Goal: Task Accomplishment & Management: Manage account settings

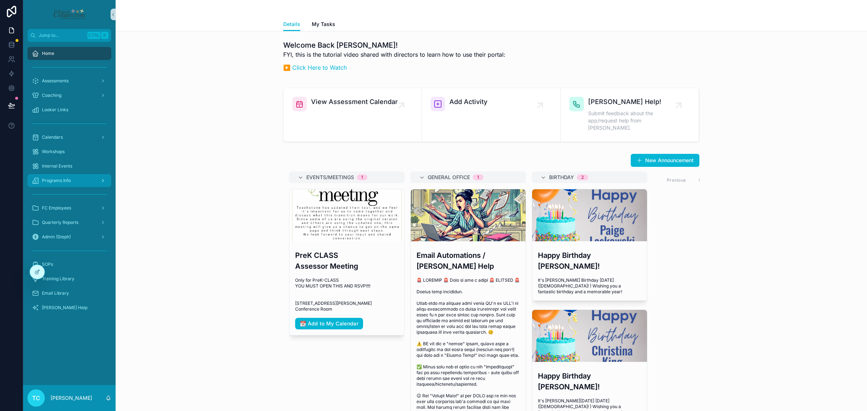
click at [74, 181] on div "Programs Info" at bounding box center [69, 181] width 75 height 12
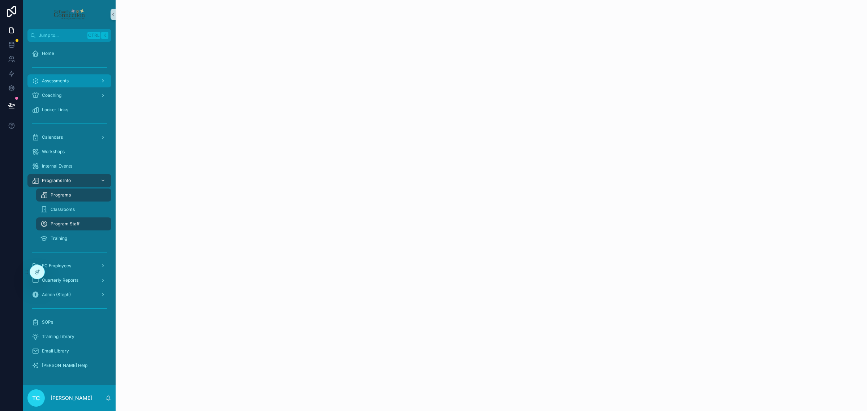
click at [75, 78] on div "Assessments" at bounding box center [69, 81] width 75 height 12
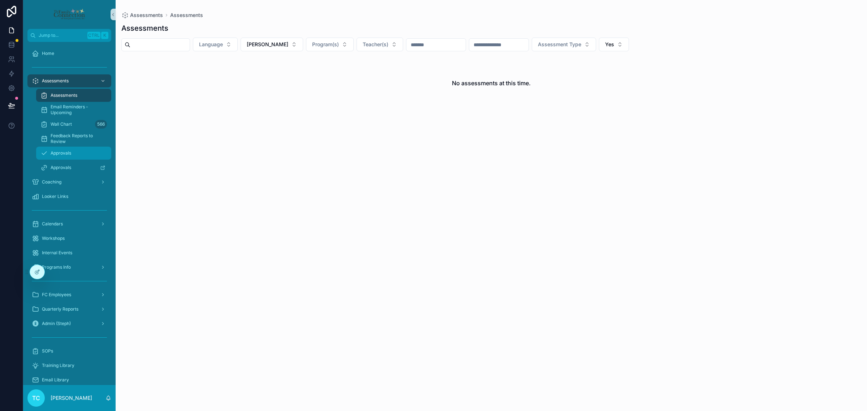
click at [72, 154] on div "Approvals" at bounding box center [73, 153] width 66 height 12
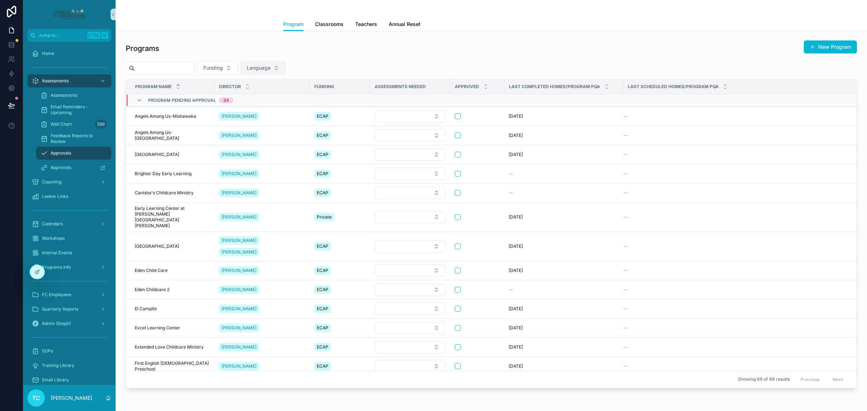
click at [285, 68] on button "Language" at bounding box center [263, 68] width 45 height 14
click at [289, 96] on div "English" at bounding box center [279, 97] width 87 height 12
click at [333, 24] on span "Classrooms" at bounding box center [329, 24] width 29 height 7
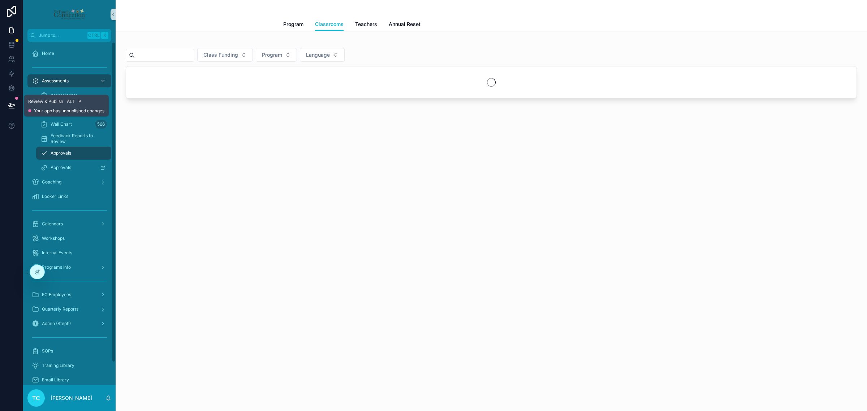
click at [8, 107] on icon at bounding box center [11, 105] width 7 height 7
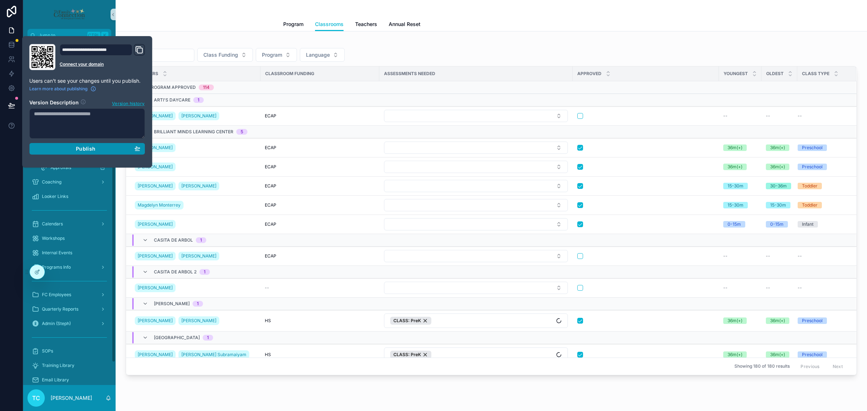
click at [102, 151] on div "Publish" at bounding box center [87, 149] width 106 height 7
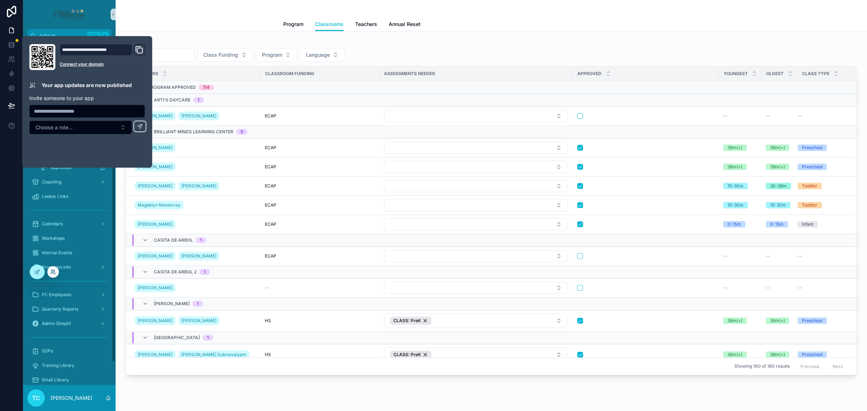
click at [53, 271] on icon at bounding box center [53, 272] width 6 height 6
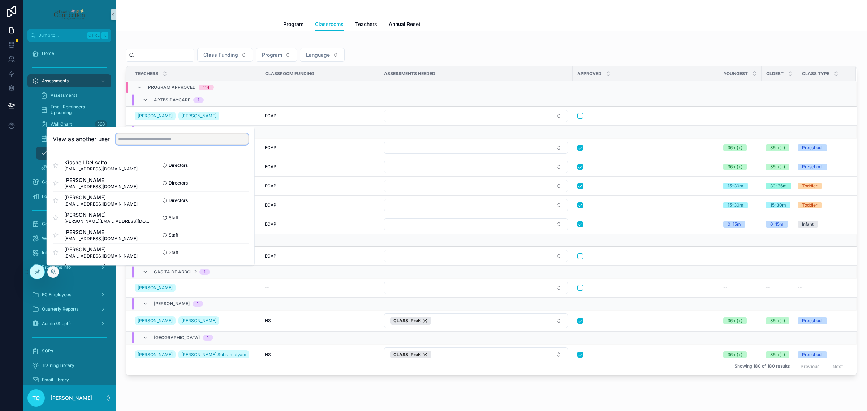
click at [151, 143] on input "text" at bounding box center [182, 139] width 133 height 12
type input "*****"
click at [232, 201] on button "Select" at bounding box center [239, 200] width 19 height 10
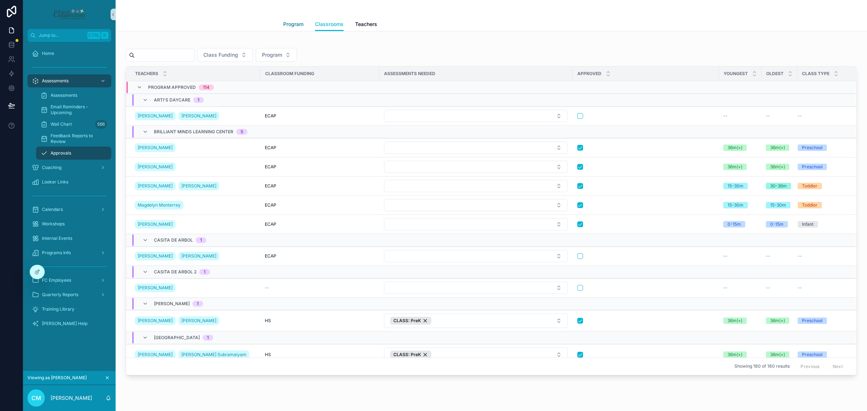
click at [286, 27] on span "Program" at bounding box center [293, 24] width 20 height 7
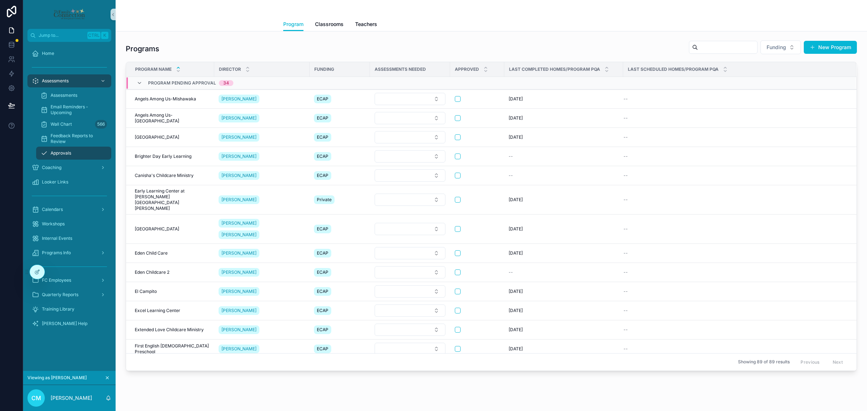
click at [384, 46] on div "Programs Funding New Program" at bounding box center [491, 48] width 731 height 17
click at [36, 272] on icon at bounding box center [37, 271] width 3 height 3
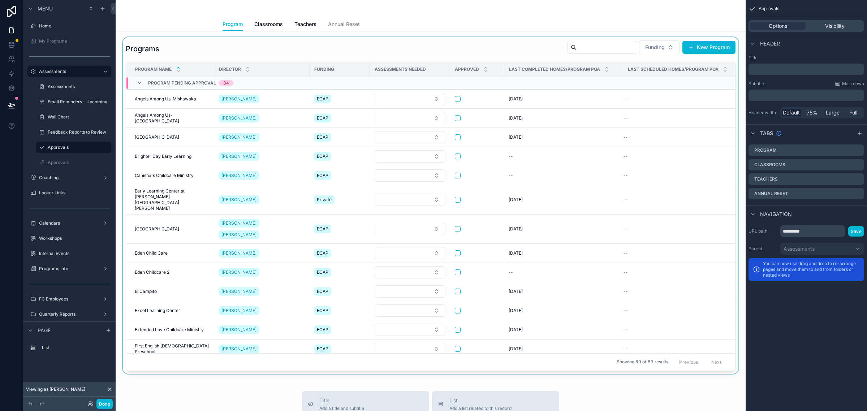
click at [431, 46] on div "scrollable content" at bounding box center [430, 205] width 618 height 337
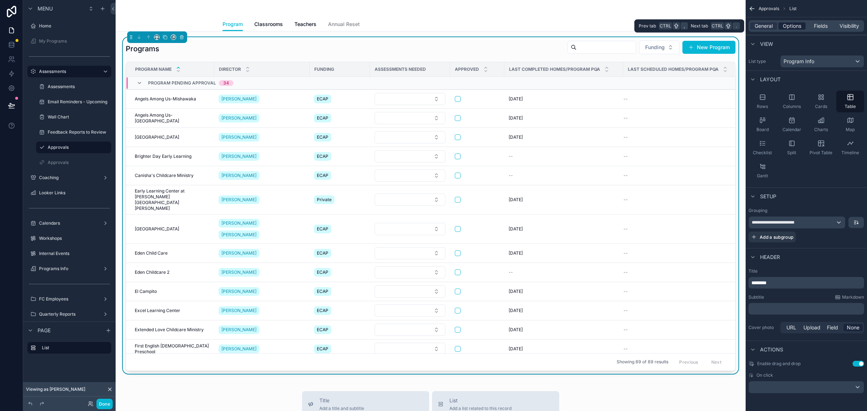
click at [795, 28] on span "Options" at bounding box center [792, 25] width 18 height 7
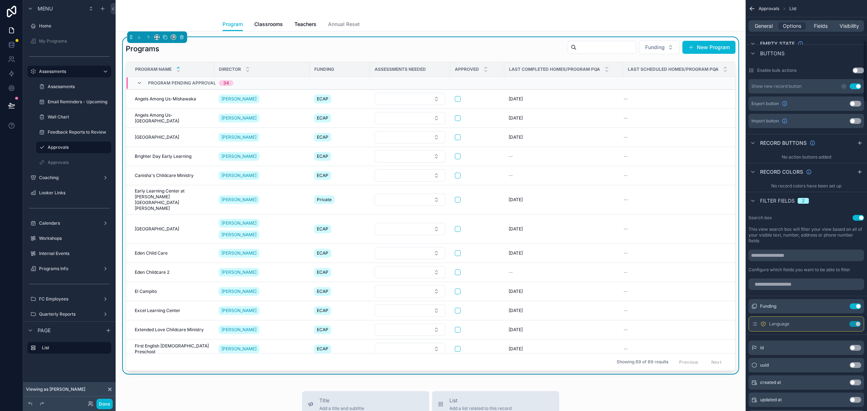
scroll to position [271, 0]
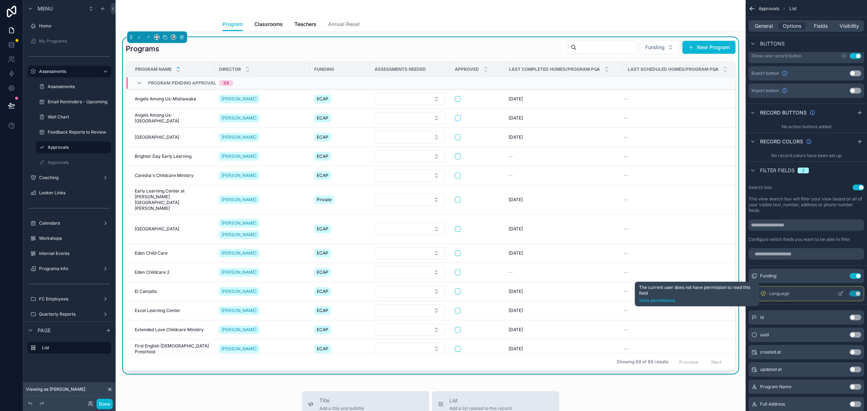
click at [761, 292] on icon "scrollable content" at bounding box center [763, 294] width 6 height 6
click at [765, 292] on icon "scrollable content" at bounding box center [763, 294] width 6 height 6
click at [674, 300] on link "View permissions" at bounding box center [697, 301] width 116 height 6
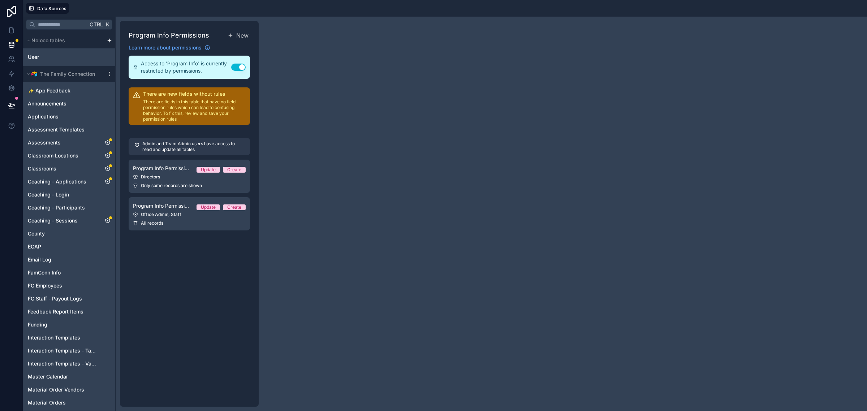
click at [188, 146] on p "Admin and Team Admin users have access to read and update all tables" at bounding box center [193, 147] width 102 height 12
click at [189, 181] on link "Program Info Permission 1 Update Create Directors Only some records are shown" at bounding box center [189, 176] width 121 height 33
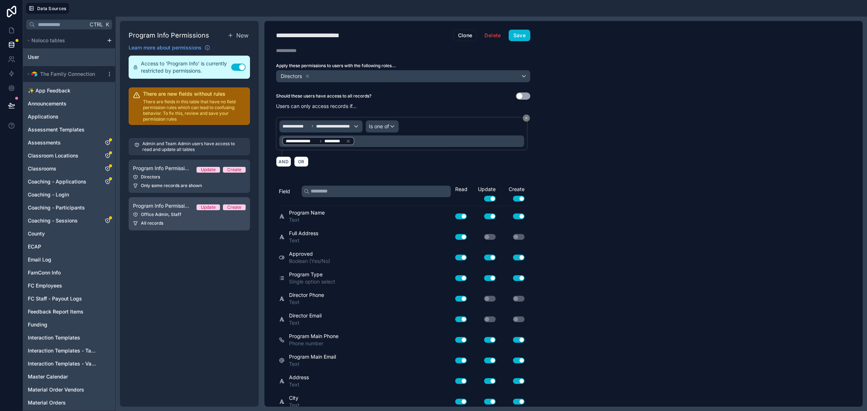
click at [170, 208] on span "Program Info Permission 2" at bounding box center [162, 205] width 58 height 7
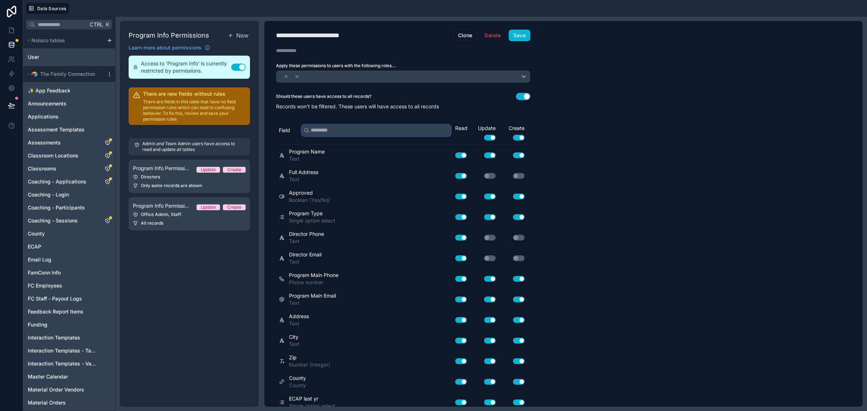
click at [394, 125] on input "text" at bounding box center [376, 131] width 149 height 12
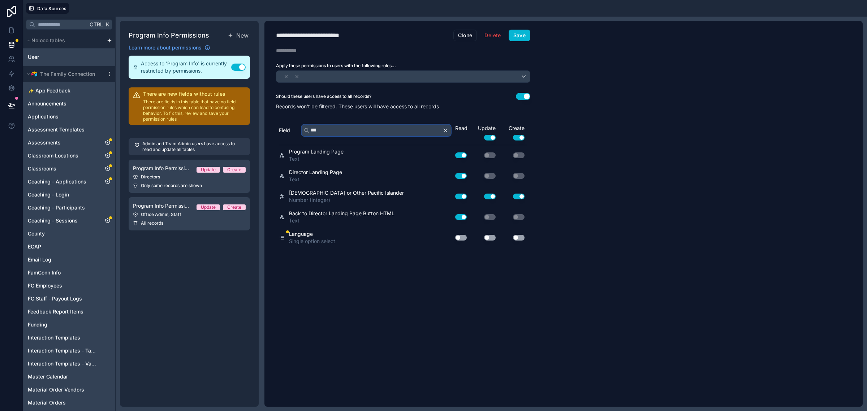
type input "***"
click at [458, 236] on button "Use setting" at bounding box center [461, 238] width 12 height 6
click at [492, 237] on button "Use setting" at bounding box center [490, 238] width 12 height 6
click at [359, 277] on div "**********" at bounding box center [402, 214] width 277 height 386
click at [521, 37] on button "Save" at bounding box center [520, 36] width 22 height 12
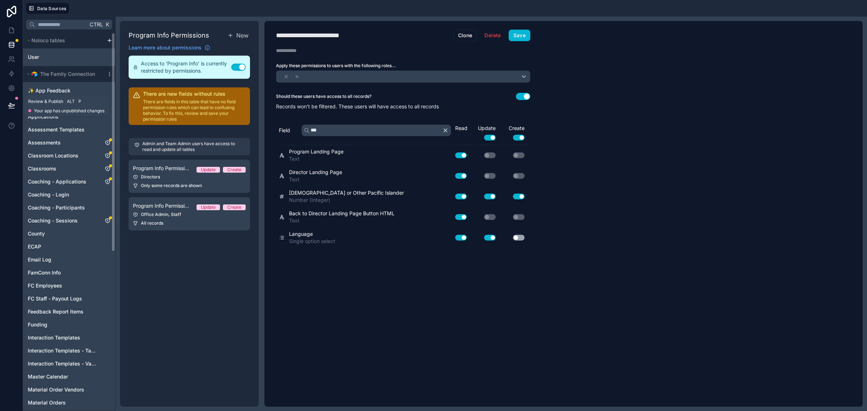
click at [12, 105] on icon at bounding box center [11, 105] width 7 height 7
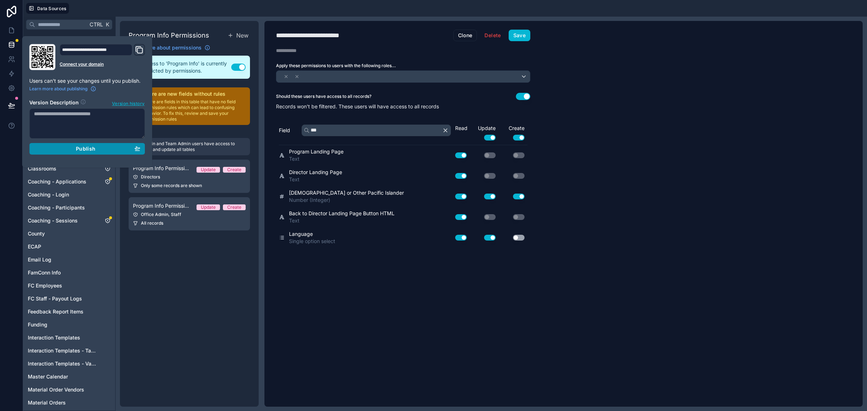
click at [72, 151] on div "Publish" at bounding box center [87, 149] width 106 height 7
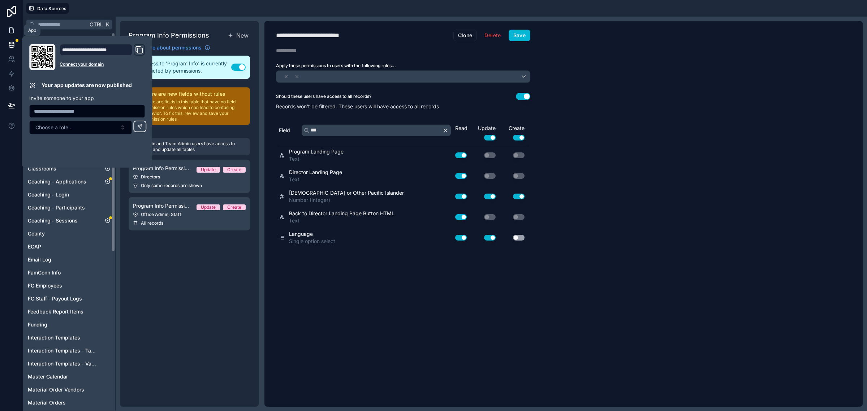
click at [11, 30] on icon at bounding box center [11, 30] width 7 height 7
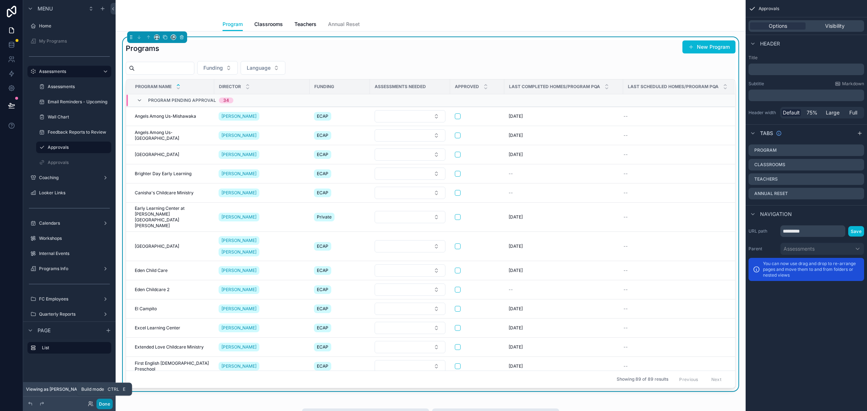
click at [107, 405] on button "Done" at bounding box center [104, 404] width 16 height 10
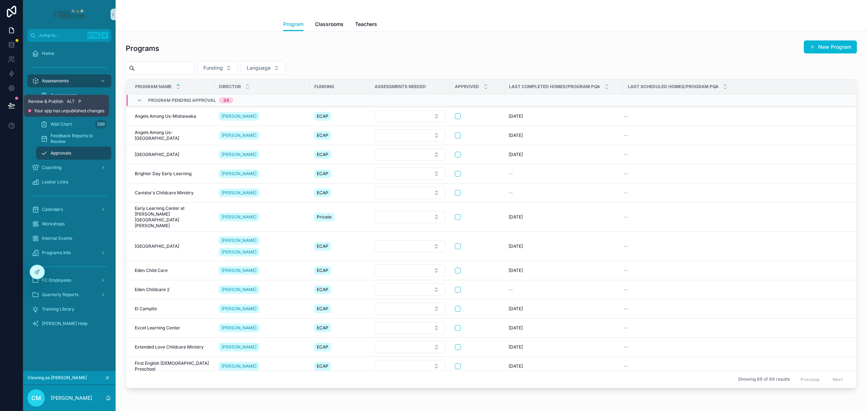
click at [15, 105] on icon at bounding box center [11, 105] width 7 height 7
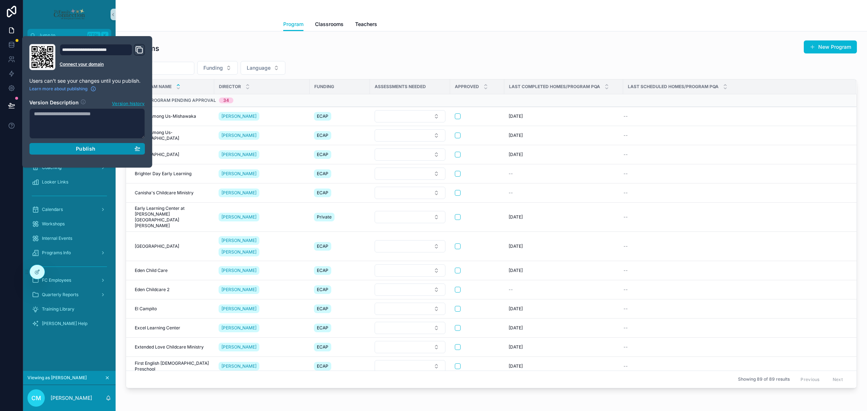
click at [85, 149] on span "Publish" at bounding box center [86, 149] width 20 height 7
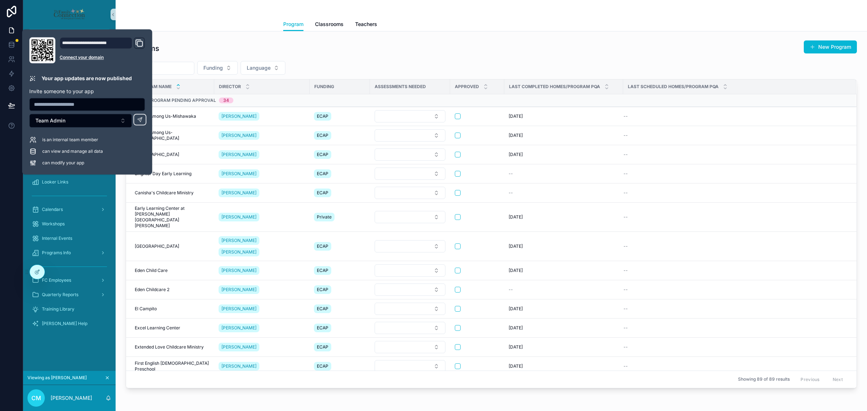
click at [408, 57] on div "Programs New Program Funding Language Program Name Director Funding Assessments…" at bounding box center [491, 214] width 731 height 348
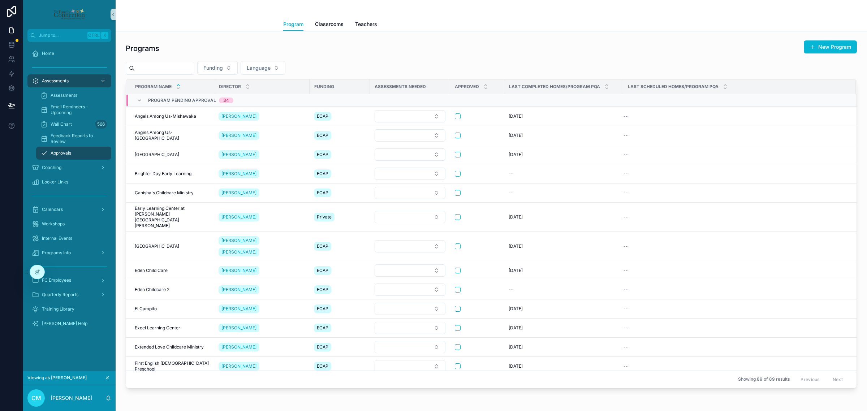
click at [403, 53] on div "Programs New Program" at bounding box center [491, 48] width 731 height 17
click at [324, 23] on span "Classrooms" at bounding box center [329, 24] width 29 height 7
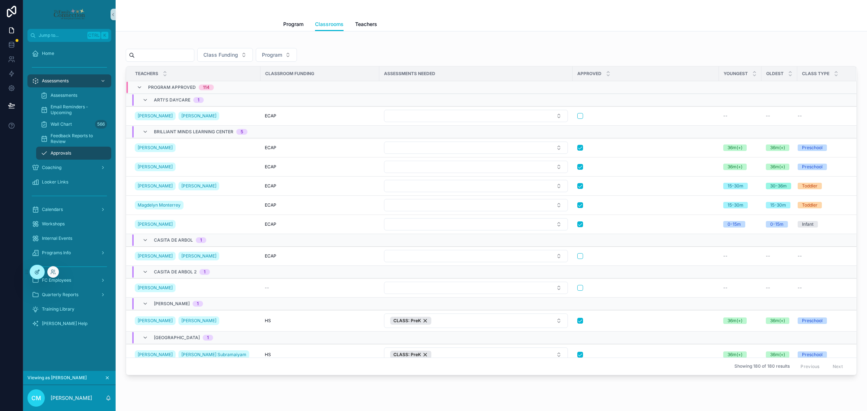
click at [39, 275] on div at bounding box center [37, 272] width 14 height 14
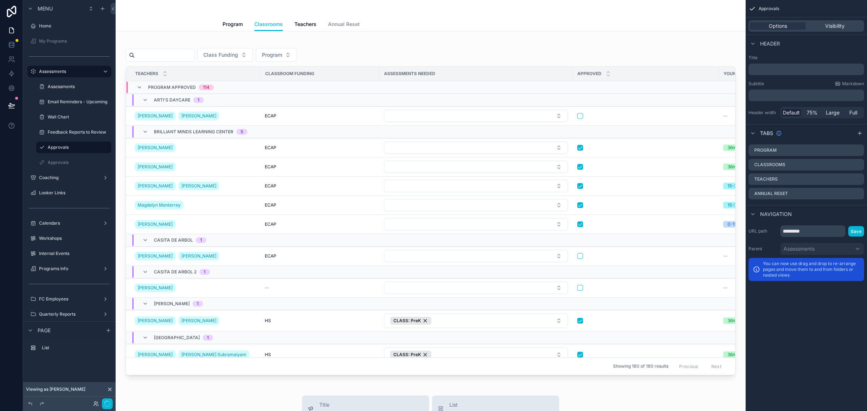
click at [380, 60] on div "scrollable content" at bounding box center [430, 207] width 618 height 341
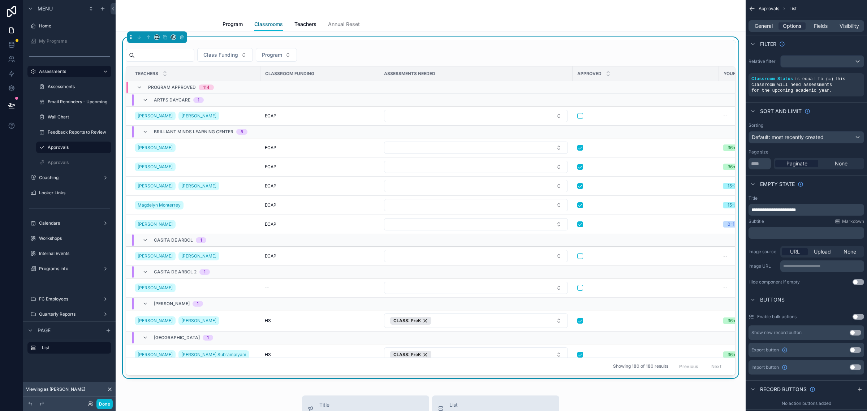
click at [271, 26] on span "Classrooms" at bounding box center [268, 24] width 29 height 7
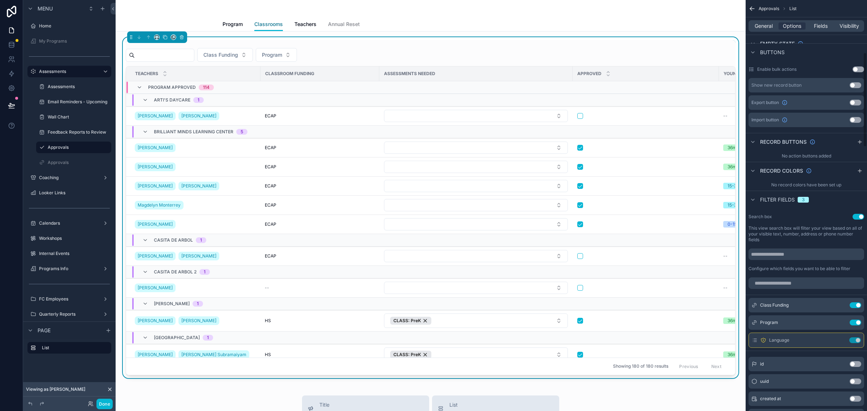
scroll to position [271, 0]
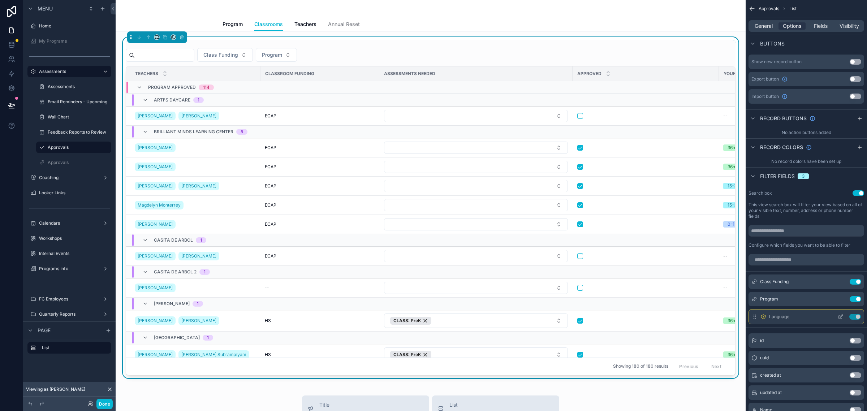
click at [757, 318] on icon "scrollable content" at bounding box center [755, 317] width 6 height 6
click at [750, 319] on div "Language Use setting" at bounding box center [806, 316] width 116 height 15
click at [763, 316] on icon "scrollable content" at bounding box center [763, 316] width 0 height 0
click at [8, 45] on icon at bounding box center [11, 44] width 7 height 7
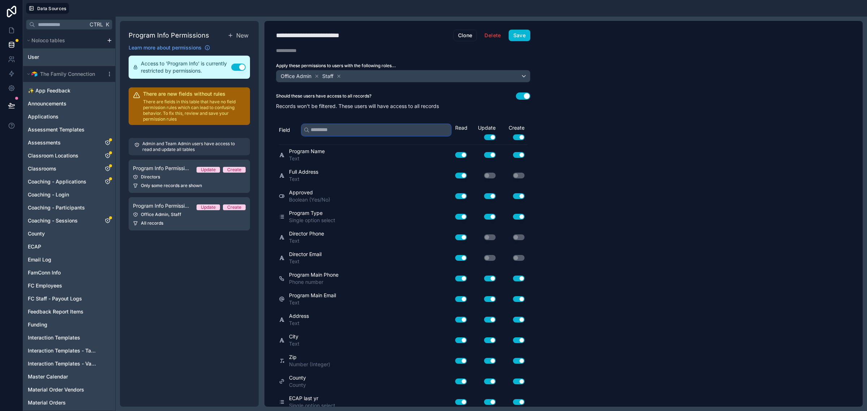
click at [394, 125] on input "text" at bounding box center [376, 130] width 149 height 12
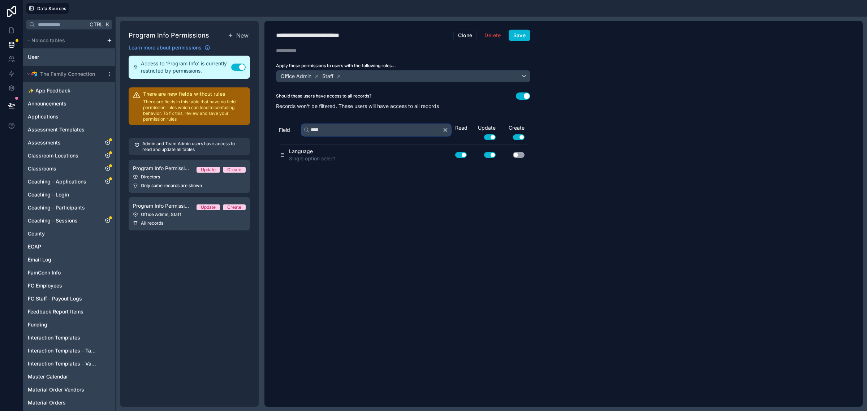
type input "****"
click at [67, 20] on input "text" at bounding box center [61, 24] width 53 height 13
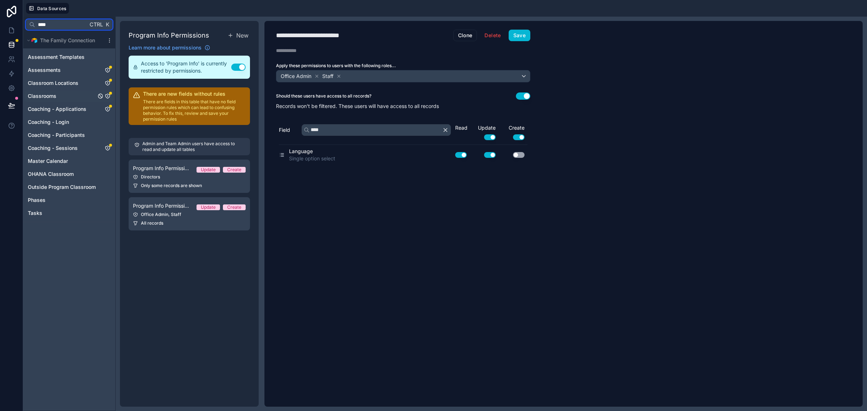
type input "****"
click at [58, 92] on link "Classrooms" at bounding box center [62, 95] width 68 height 7
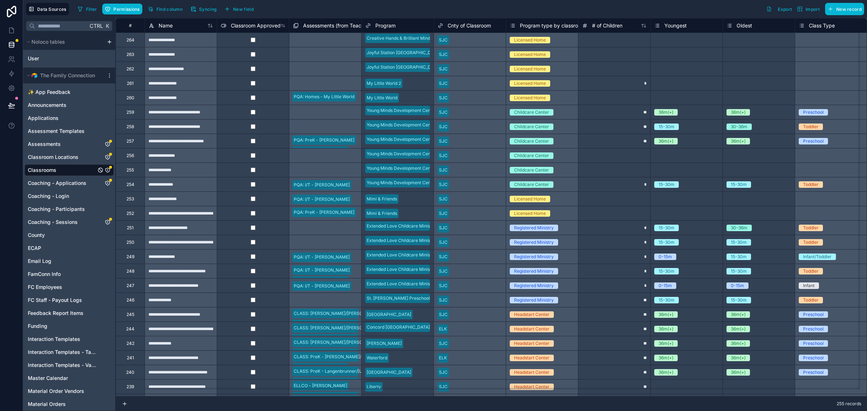
click at [107, 170] on icon "Classrooms" at bounding box center [108, 170] width 6 height 6
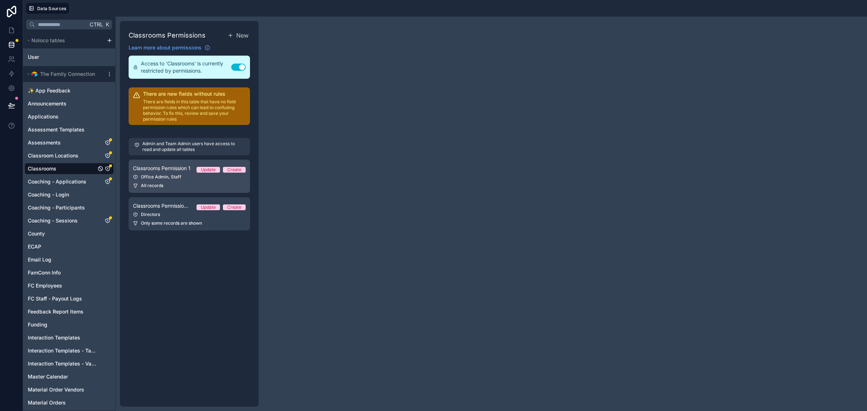
click at [174, 179] on div "Office Admin, Staff" at bounding box center [189, 177] width 113 height 6
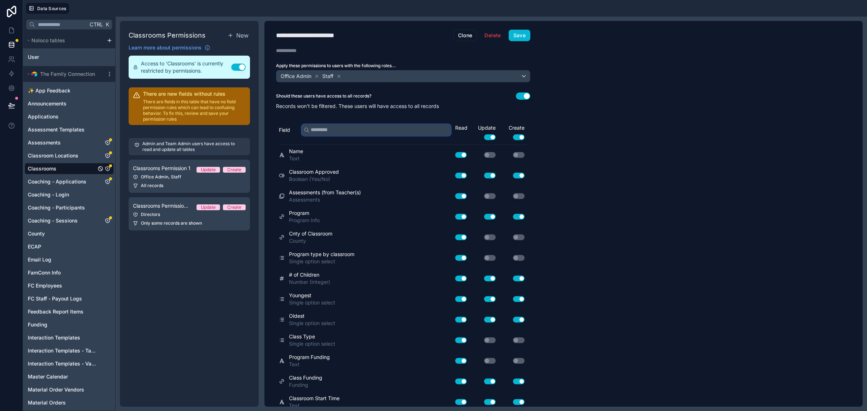
click at [414, 130] on input "text" at bounding box center [376, 130] width 149 height 12
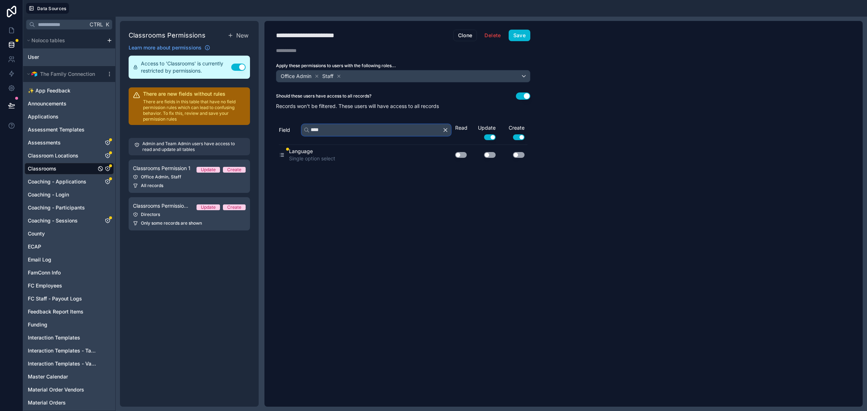
type input "****"
click at [461, 152] on button "Use setting" at bounding box center [461, 155] width 12 height 6
click at [489, 154] on button "Use setting" at bounding box center [490, 155] width 12 height 6
click at [521, 35] on button "Save" at bounding box center [520, 36] width 22 height 12
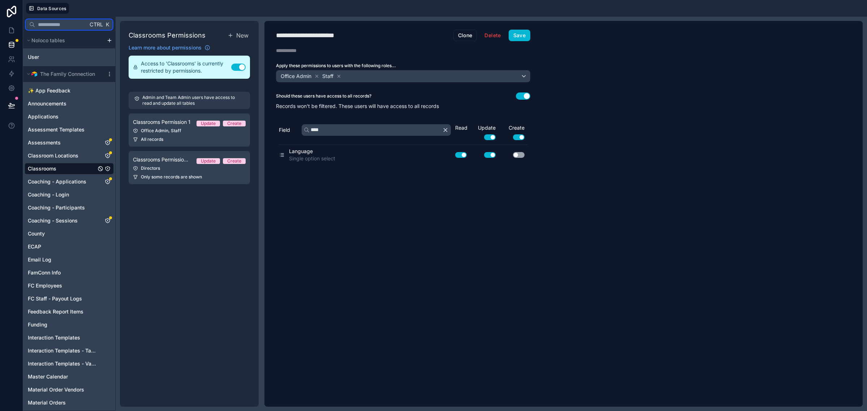
click at [69, 25] on input "text" at bounding box center [61, 24] width 53 height 13
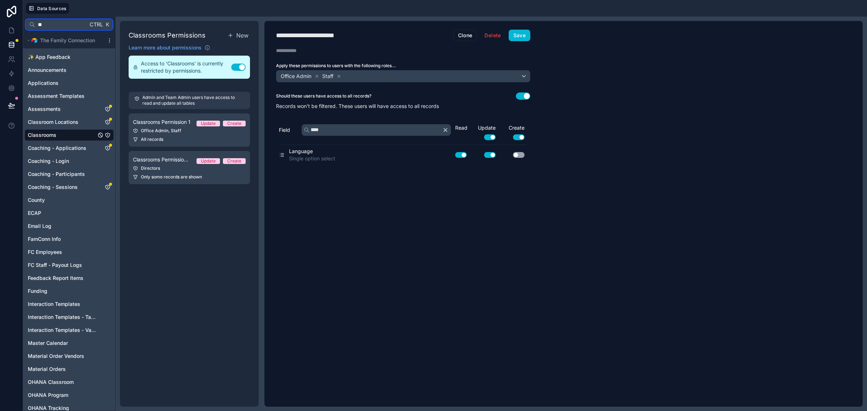
type input "*"
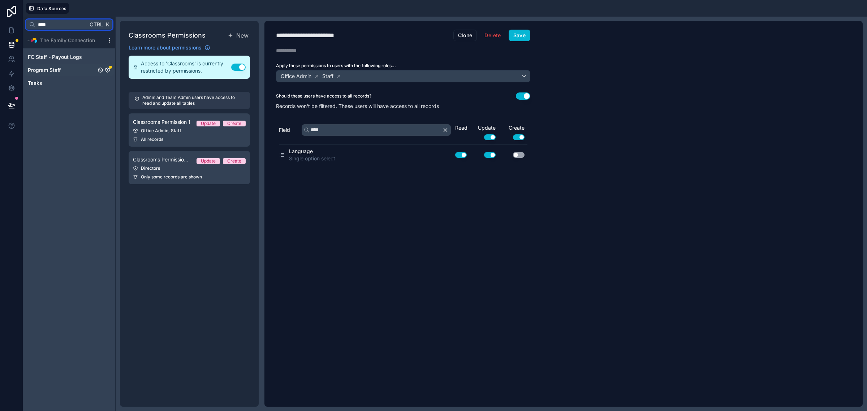
type input "****"
click at [109, 69] on div "Program Staff" at bounding box center [110, 67] width 3 height 3
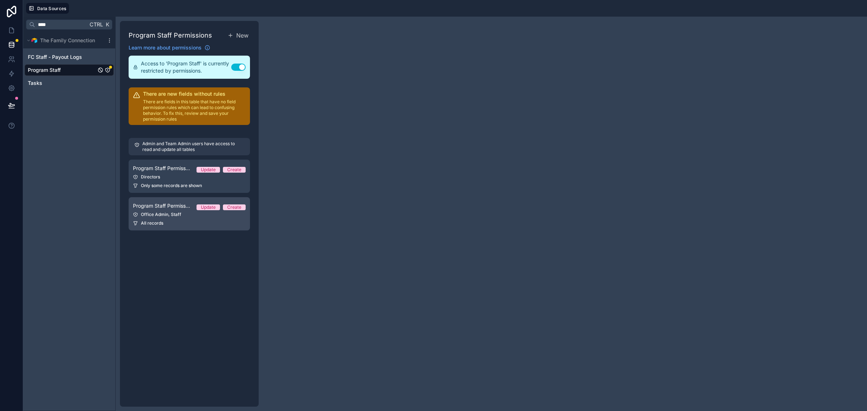
click at [176, 211] on link "Program Staff Permission 2 Update Create Office Admin, Staff All records" at bounding box center [189, 213] width 121 height 33
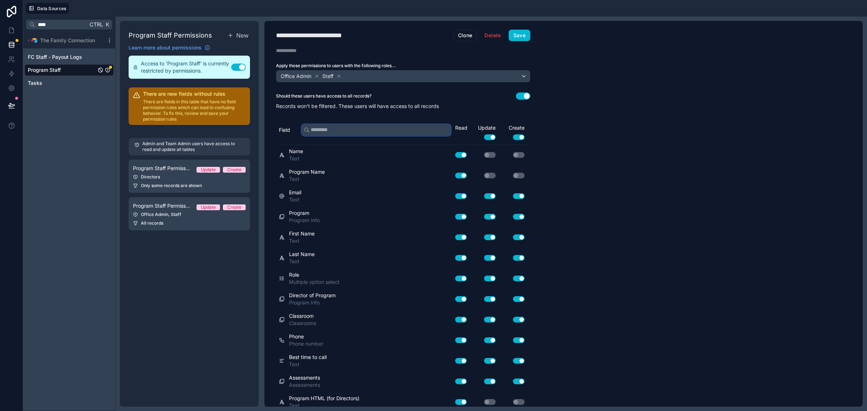
click at [382, 131] on input "text" at bounding box center [376, 130] width 149 height 12
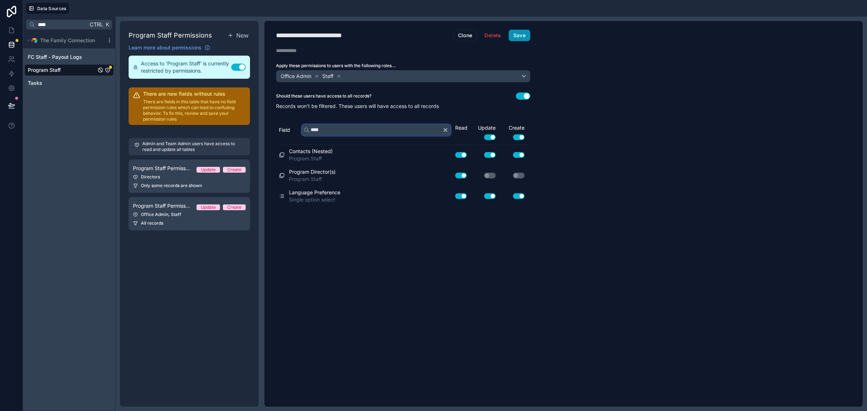
type input "****"
click at [528, 35] on button "Save" at bounding box center [520, 36] width 22 height 12
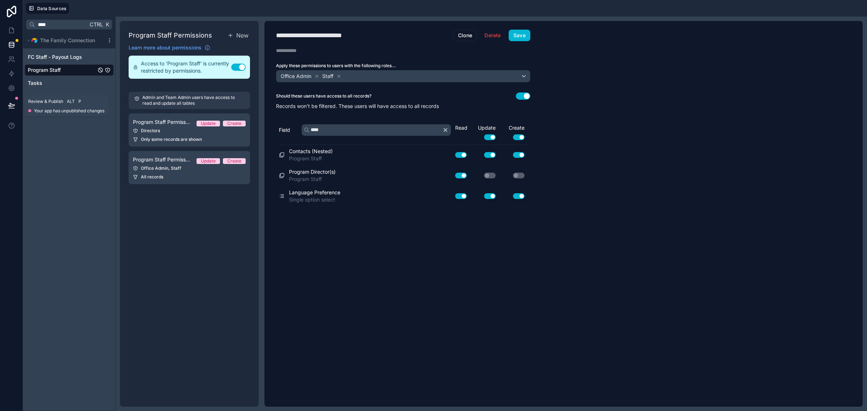
click at [9, 104] on icon at bounding box center [11, 105] width 7 height 7
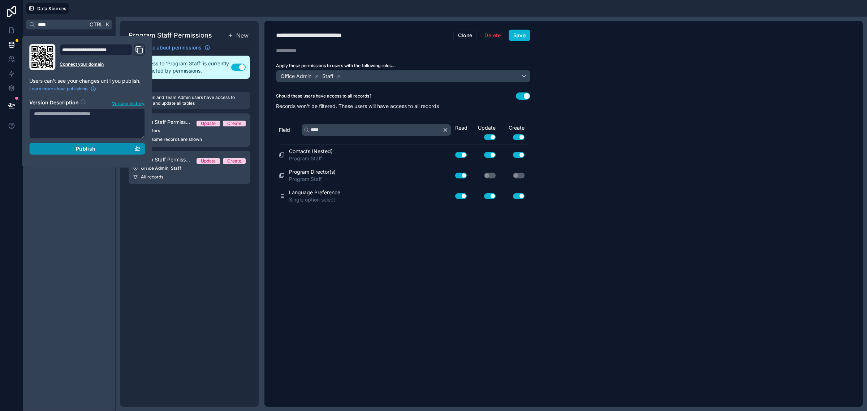
click at [67, 150] on div "Publish" at bounding box center [87, 149] width 106 height 7
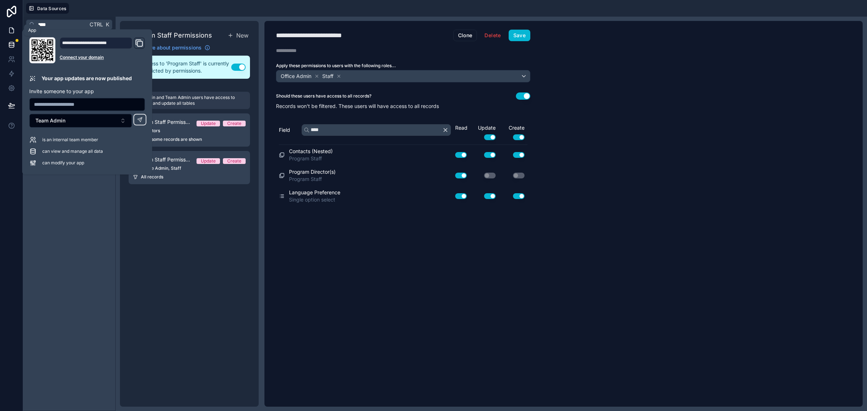
click at [12, 31] on icon at bounding box center [11, 30] width 7 height 7
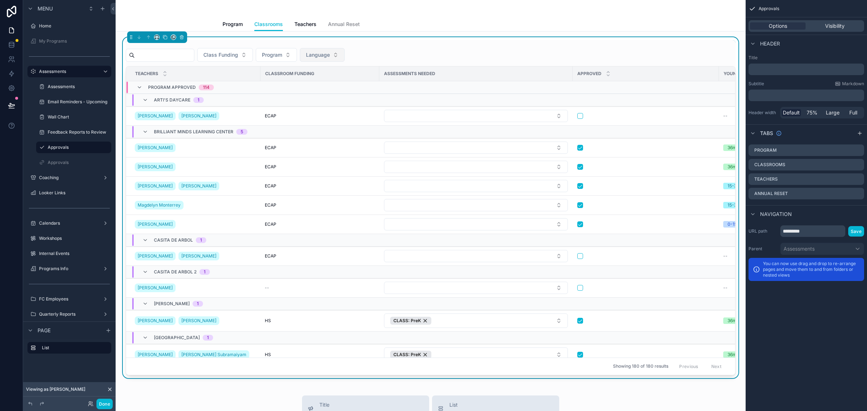
click at [335, 59] on button "Language" at bounding box center [322, 55] width 45 height 14
click at [395, 50] on div "Class Funding Program Language" at bounding box center [431, 55] width 610 height 14
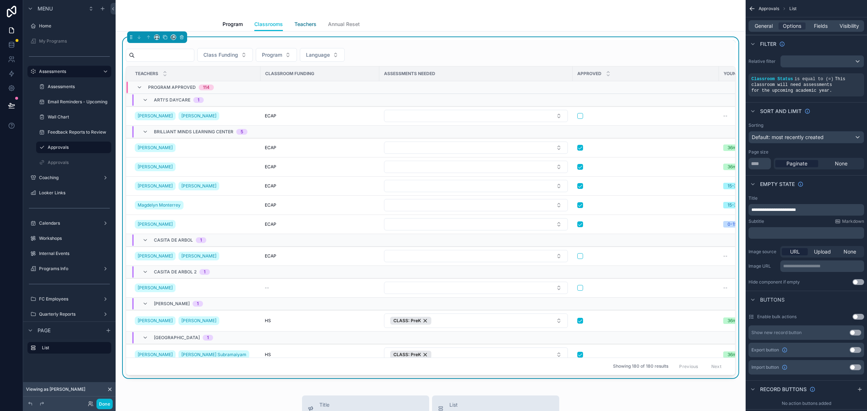
click at [307, 22] on span "Teachers" at bounding box center [305, 24] width 22 height 7
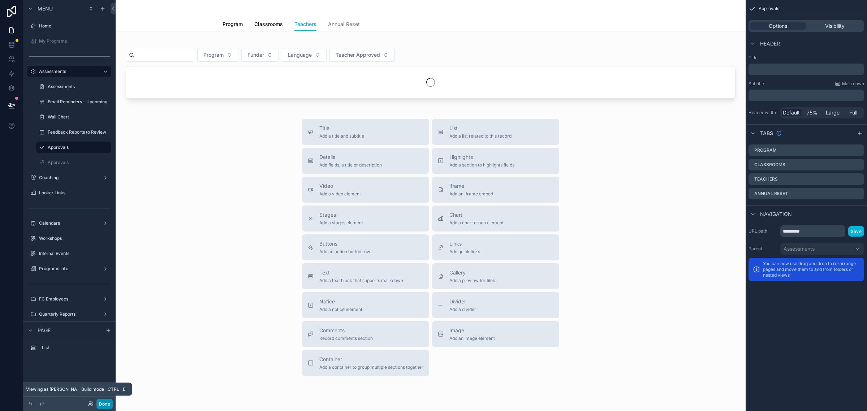
click at [106, 407] on button "Done" at bounding box center [104, 404] width 16 height 10
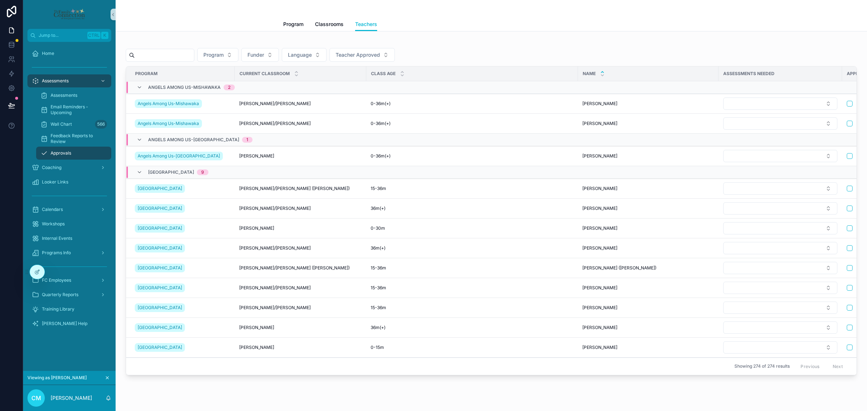
click at [111, 379] on button "scrollable content" at bounding box center [107, 378] width 8 height 8
click at [288, 22] on span "Program" at bounding box center [293, 24] width 20 height 7
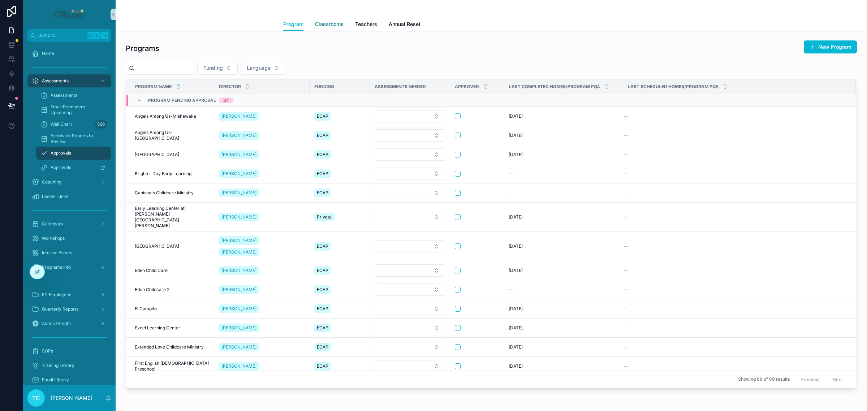
click at [326, 23] on span "Classrooms" at bounding box center [329, 24] width 29 height 7
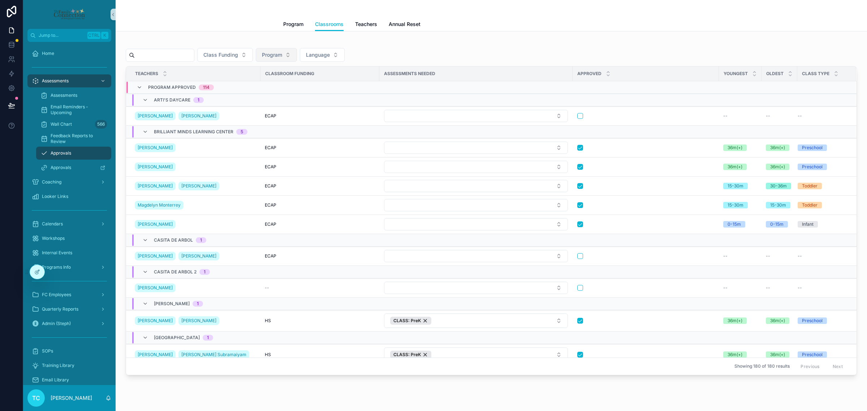
click at [297, 48] on button "Program" at bounding box center [276, 55] width 41 height 14
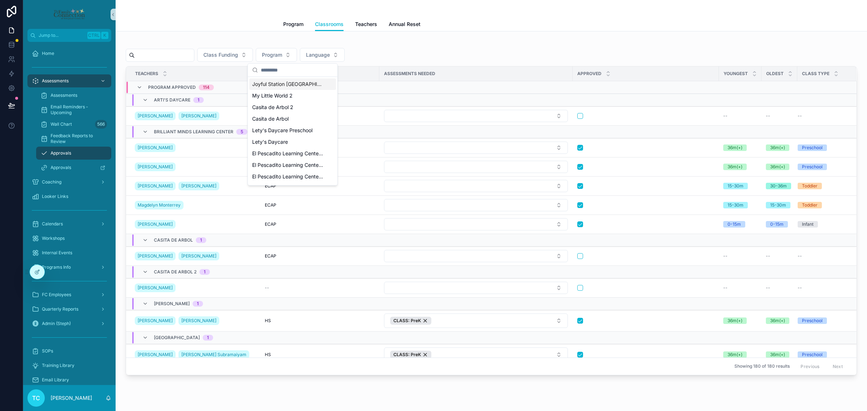
click at [398, 42] on div "scrollable content" at bounding box center [491, 42] width 731 height 4
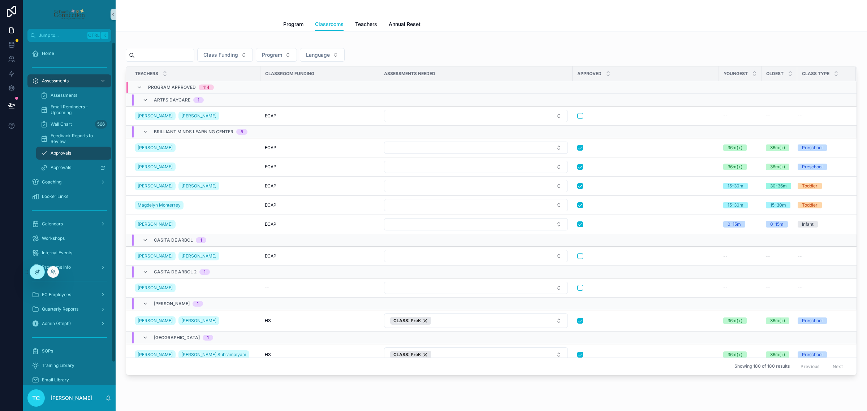
click at [37, 270] on icon at bounding box center [37, 272] width 6 height 6
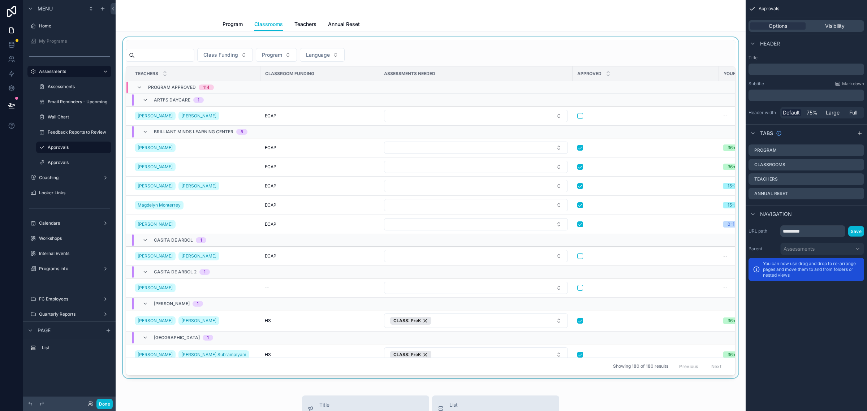
click at [564, 51] on div "scrollable content" at bounding box center [430, 207] width 618 height 341
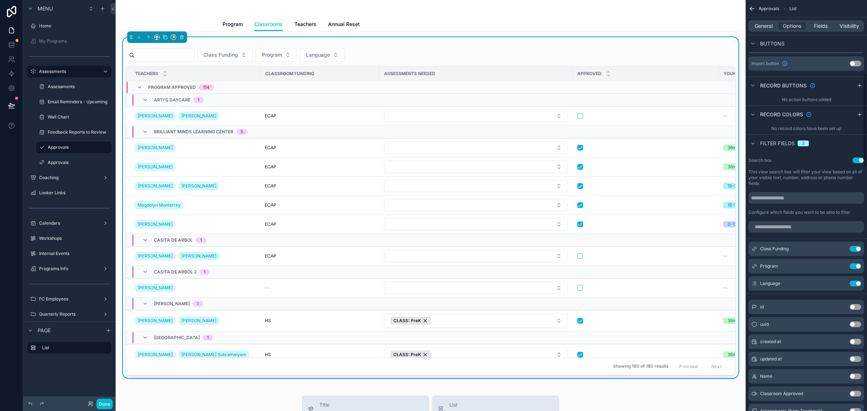
scroll to position [316, 0]
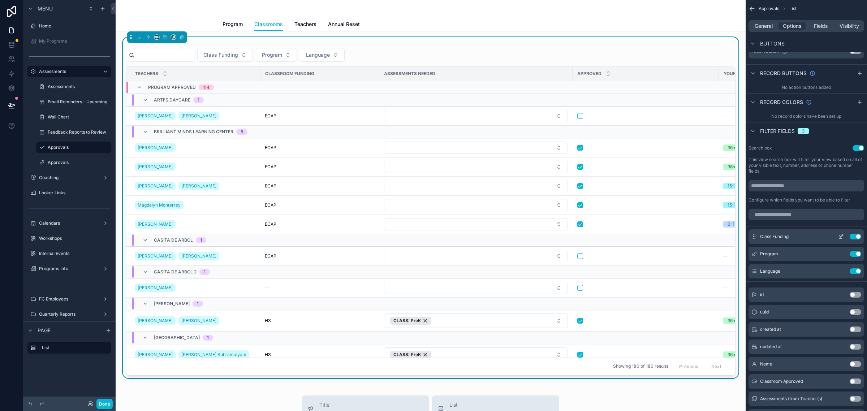
click at [843, 237] on icon "scrollable content" at bounding box center [841, 237] width 6 height 6
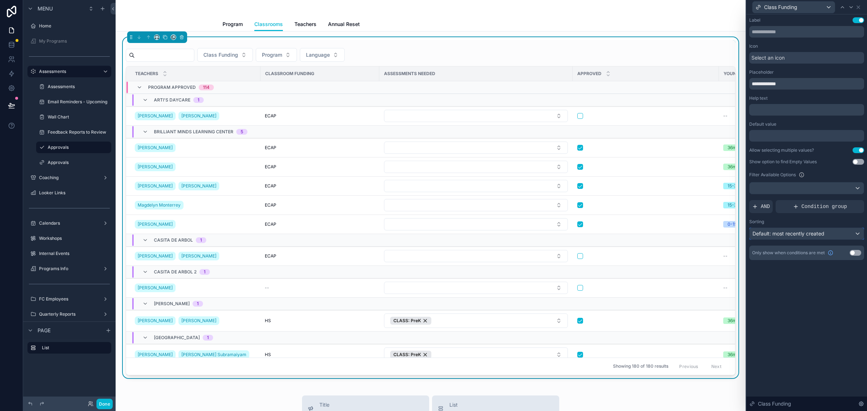
click at [827, 235] on div "Default: most recently created" at bounding box center [806, 234] width 114 height 12
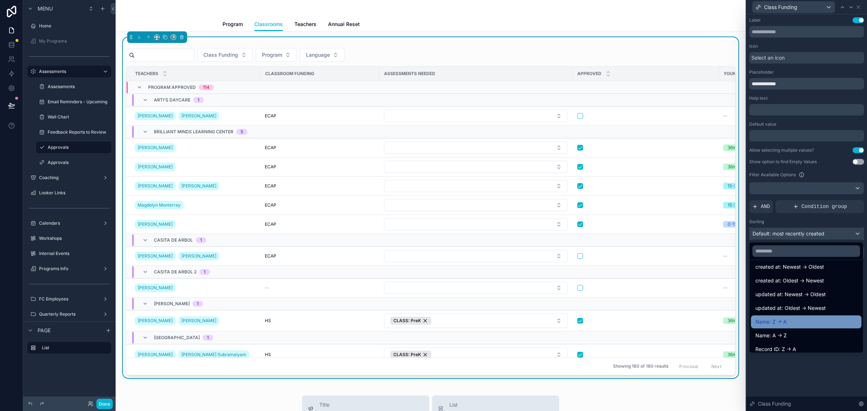
scroll to position [37, 0]
click at [806, 317] on div "Name: A -> Z" at bounding box center [806, 317] width 102 height 9
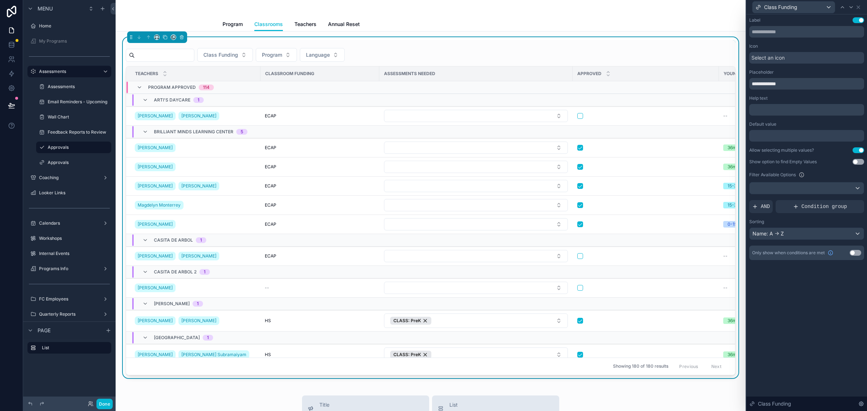
click at [821, 321] on div "**********" at bounding box center [806, 212] width 121 height 397
click at [860, 8] on icon at bounding box center [858, 7] width 6 height 6
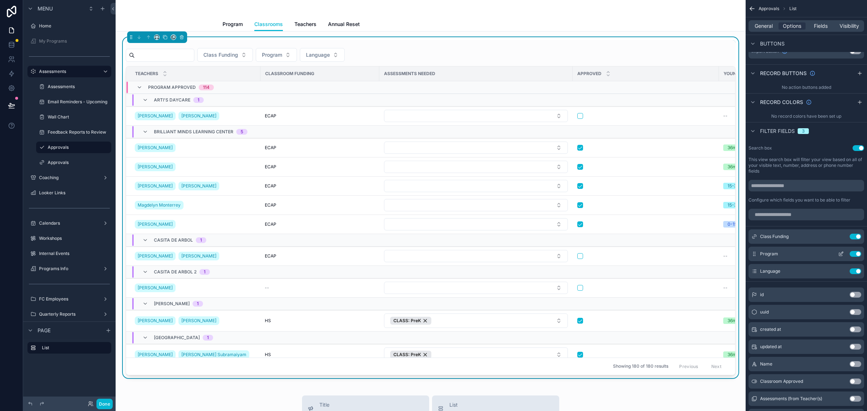
click at [842, 255] on icon "scrollable content" at bounding box center [841, 254] width 6 height 6
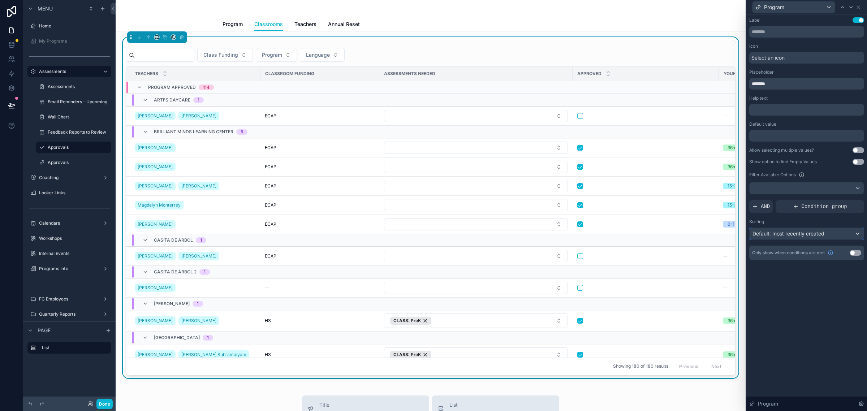
click at [819, 231] on span "Default: most recently created" at bounding box center [788, 233] width 72 height 6
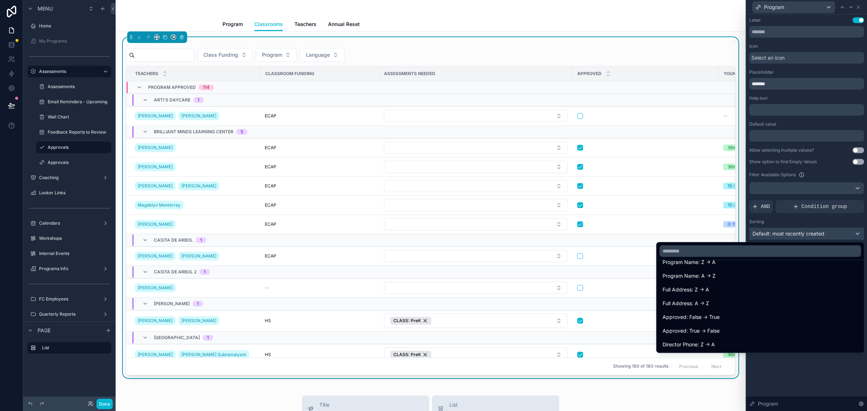
scroll to position [90, 0]
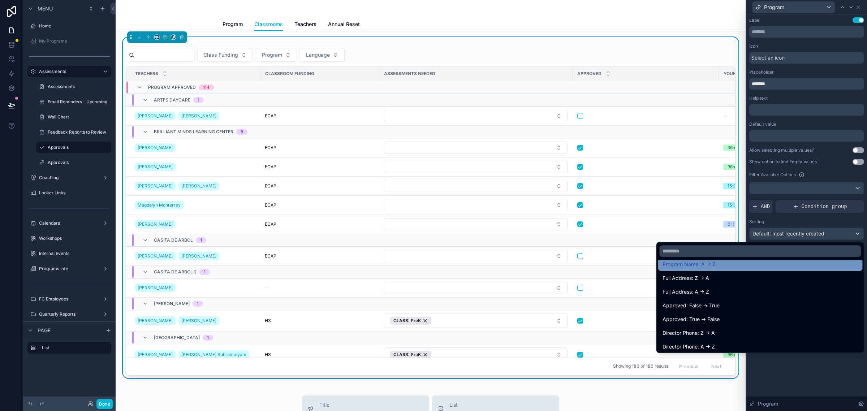
click at [752, 269] on div "Program Name: A -> Z" at bounding box center [760, 264] width 204 height 13
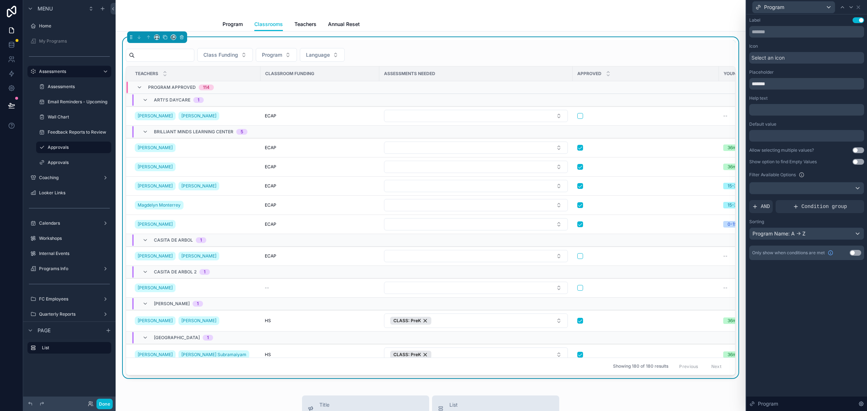
click at [812, 286] on div "Label Use setting Icon Select an icon Placeholder ******* Help text ﻿ Default v…" at bounding box center [806, 212] width 121 height 397
click at [859, 8] on icon at bounding box center [858, 7] width 6 height 6
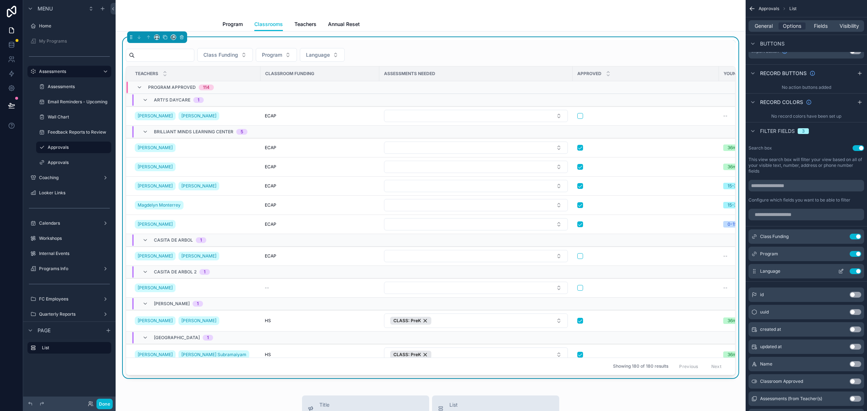
click at [842, 270] on icon "scrollable content" at bounding box center [841, 270] width 3 height 3
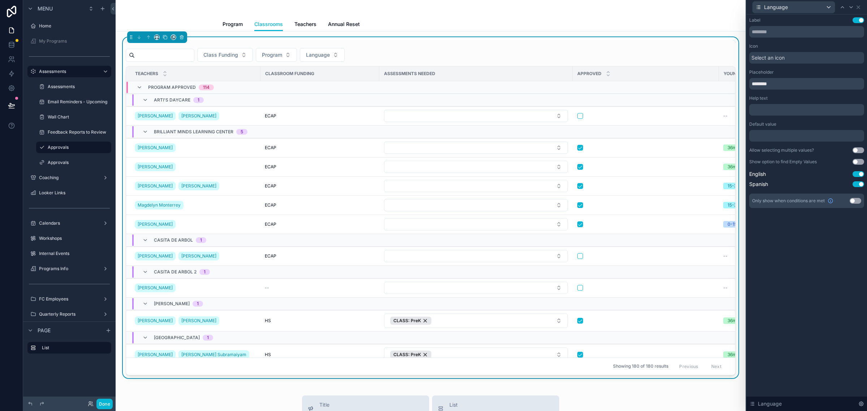
click at [860, 3] on div "Language" at bounding box center [806, 7] width 115 height 14
click at [860, 6] on icon at bounding box center [858, 7] width 6 height 6
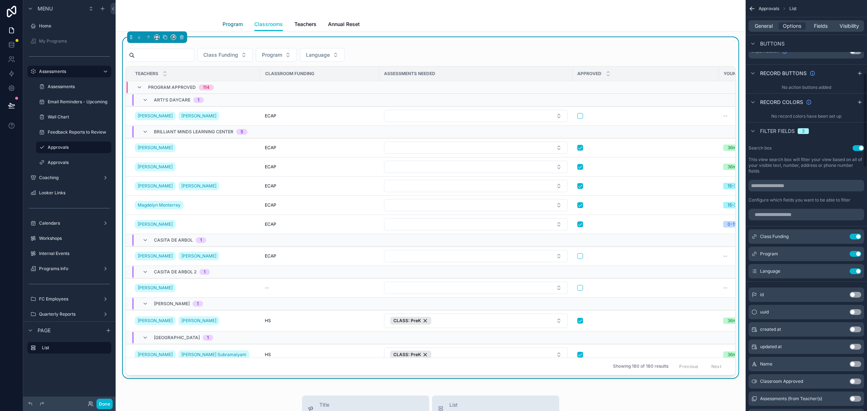
click at [228, 23] on span "Program" at bounding box center [232, 24] width 20 height 7
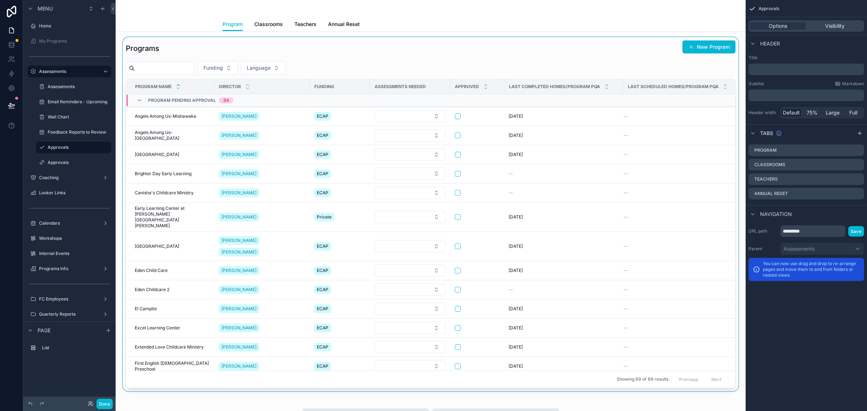
click at [410, 59] on div "scrollable content" at bounding box center [430, 214] width 618 height 354
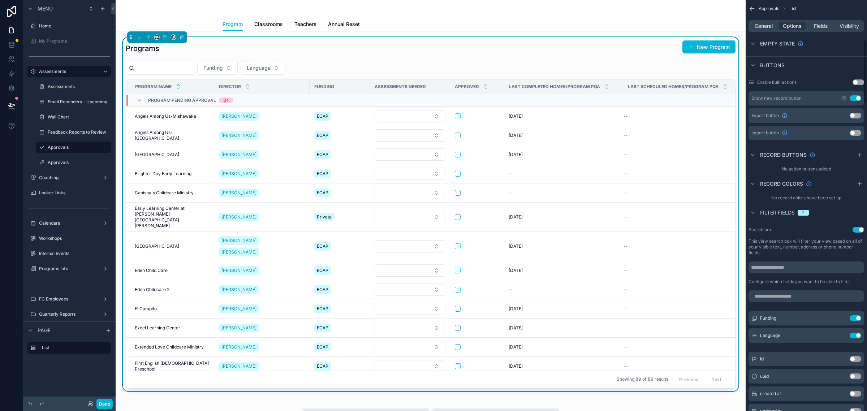
scroll to position [271, 0]
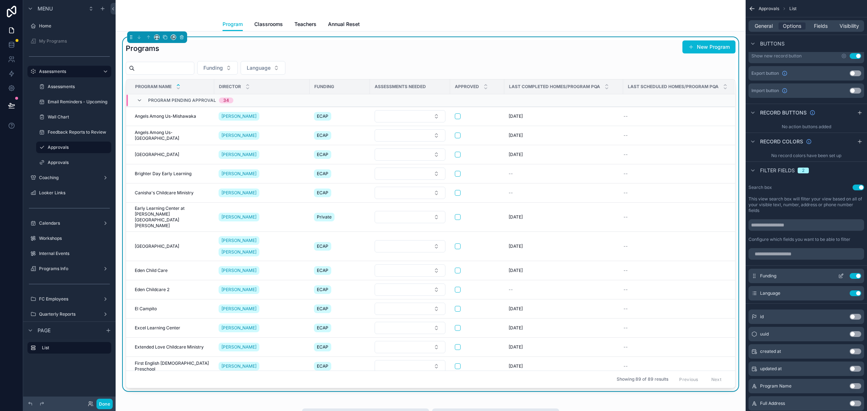
click at [838, 276] on icon "scrollable content" at bounding box center [841, 276] width 6 height 6
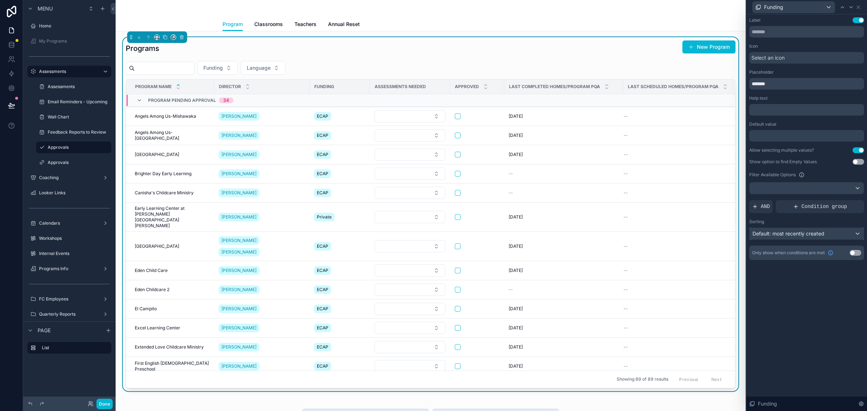
click at [832, 228] on div "Default: most recently created" at bounding box center [806, 234] width 114 height 12
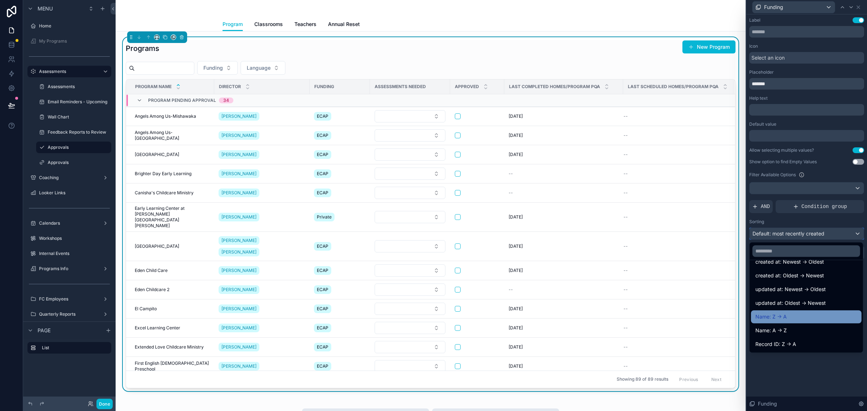
scroll to position [37, 0]
click at [814, 316] on div "Name: A -> Z" at bounding box center [806, 317] width 102 height 9
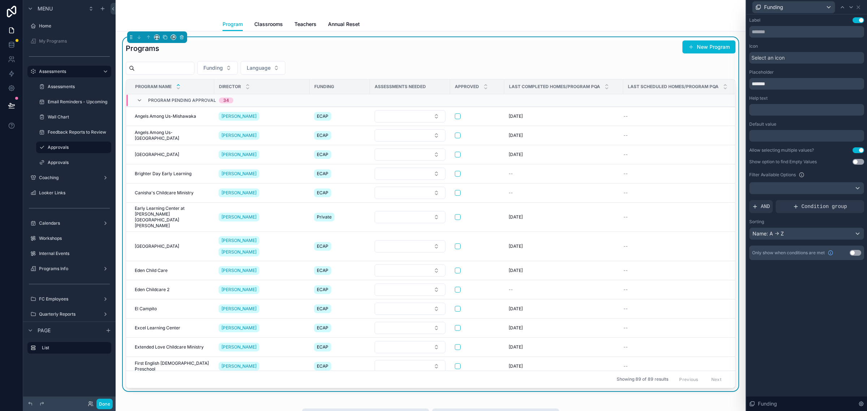
click at [814, 308] on div "Label Use setting Icon Select an icon Placeholder ******* Help text ﻿ Default v…" at bounding box center [806, 212] width 121 height 397
click at [858, 8] on icon at bounding box center [858, 7] width 6 height 6
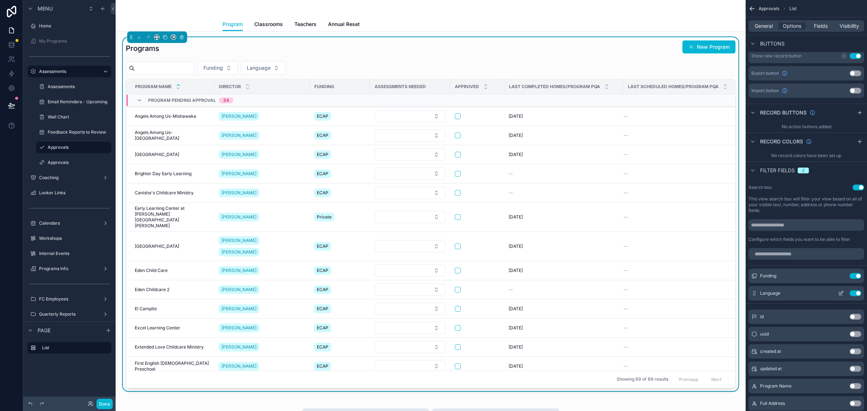
click at [842, 291] on icon "scrollable content" at bounding box center [841, 293] width 6 height 6
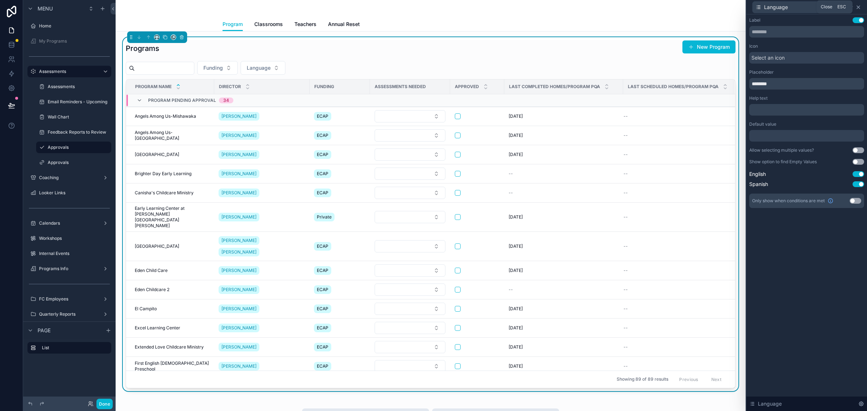
click at [859, 9] on icon at bounding box center [858, 7] width 6 height 6
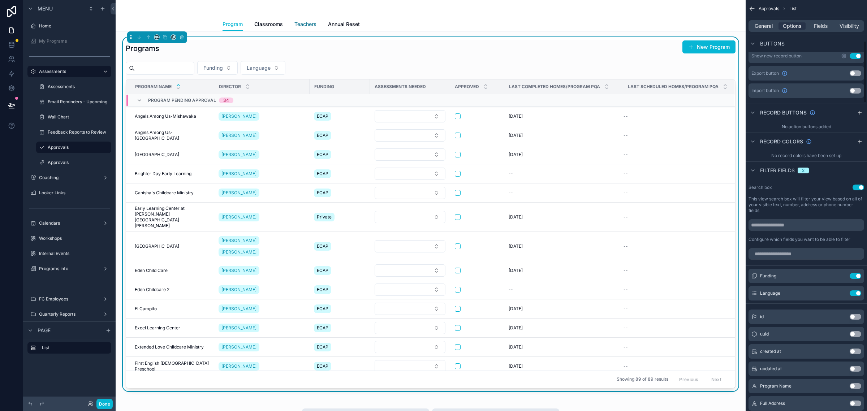
click at [302, 23] on span "Teachers" at bounding box center [305, 24] width 22 height 7
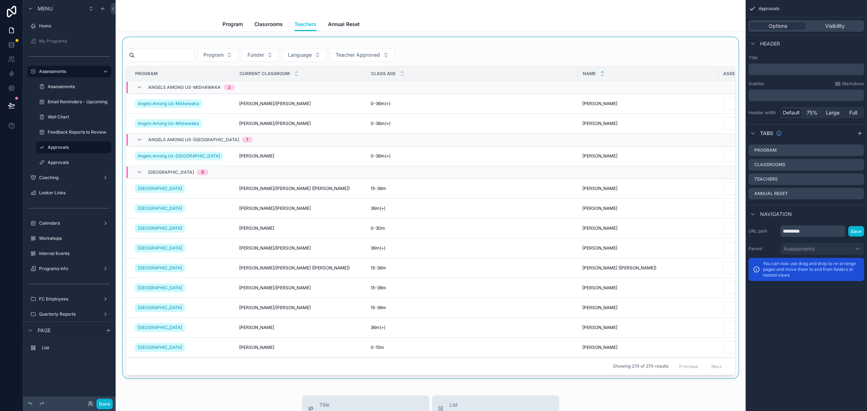
click at [252, 37] on div "scrollable content" at bounding box center [430, 207] width 618 height 341
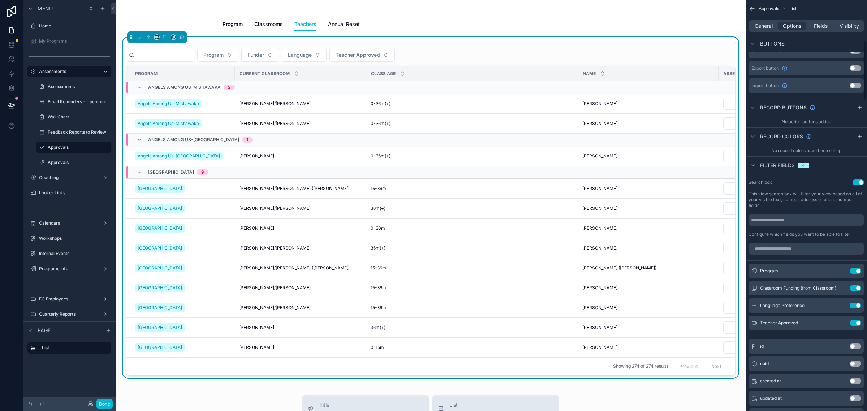
scroll to position [316, 0]
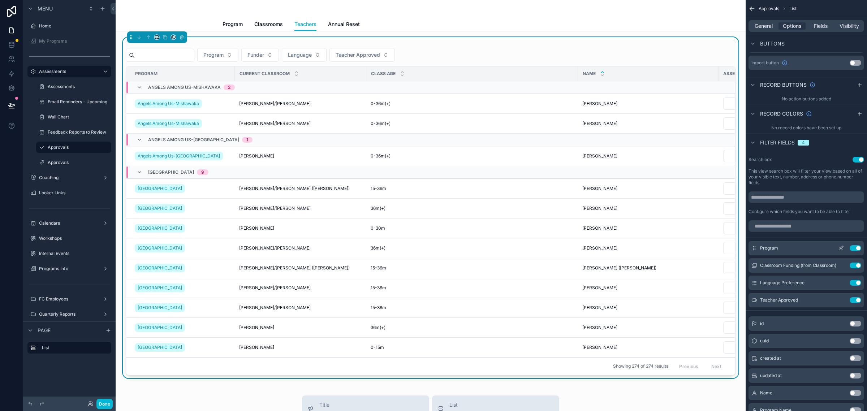
click at [842, 248] on icon "scrollable content" at bounding box center [841, 247] width 3 height 3
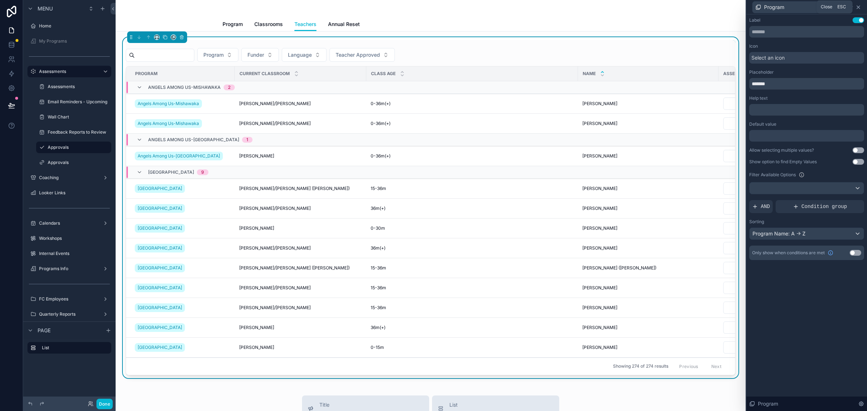
click at [860, 5] on icon at bounding box center [858, 7] width 6 height 6
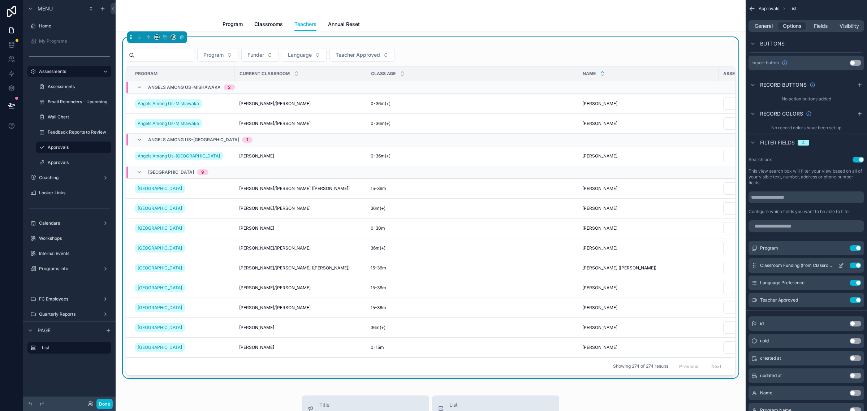
click at [840, 264] on icon "scrollable content" at bounding box center [841, 266] width 6 height 6
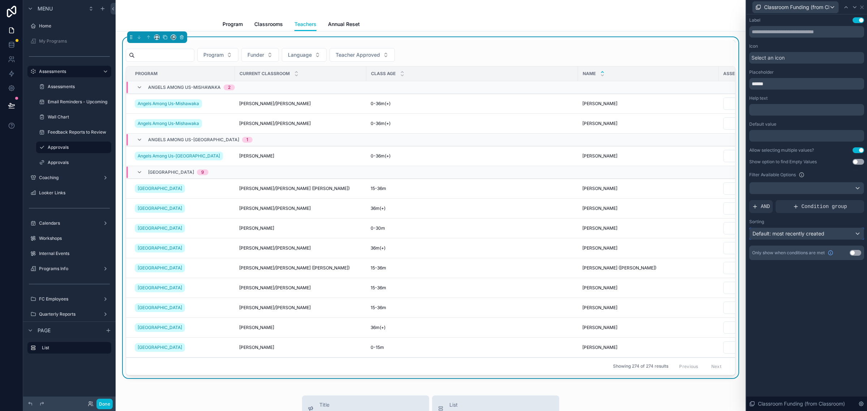
click at [837, 233] on div "Default: most recently created" at bounding box center [806, 234] width 114 height 12
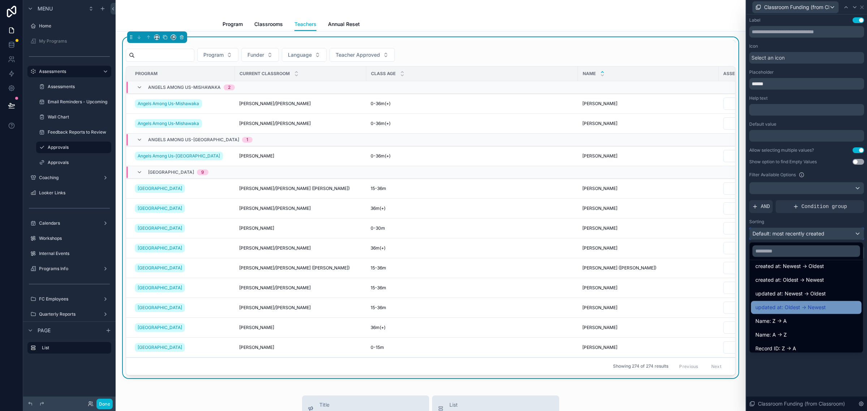
scroll to position [37, 0]
click at [816, 317] on div "Name: A -> Z" at bounding box center [806, 317] width 102 height 9
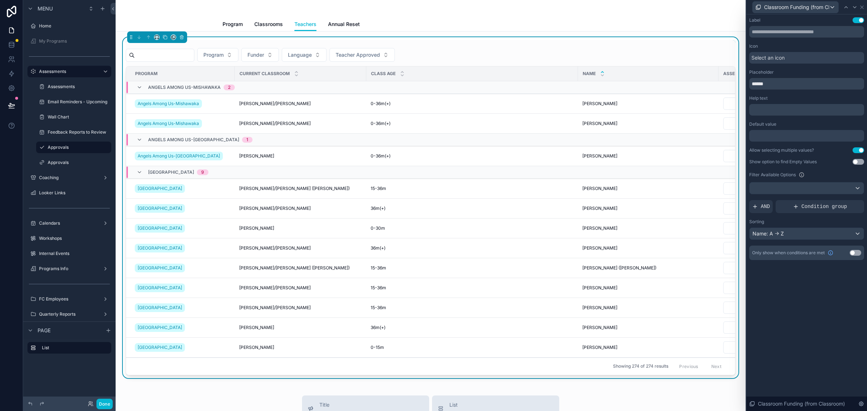
click at [816, 317] on div "Label Use setting Icon Select an icon Placeholder ****** Help text ﻿ Default va…" at bounding box center [806, 212] width 121 height 397
click at [863, 3] on div "Classroom Funding (from Classroom)" at bounding box center [806, 7] width 115 height 14
click at [863, 4] on icon at bounding box center [862, 7] width 6 height 6
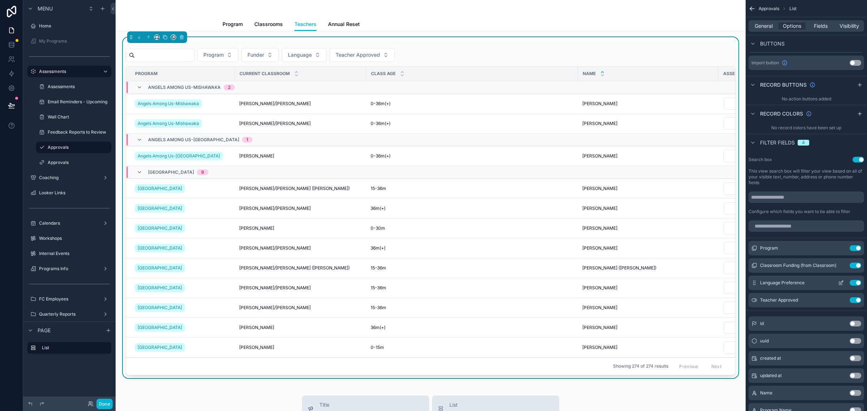
click at [839, 284] on icon "scrollable content" at bounding box center [841, 283] width 6 height 6
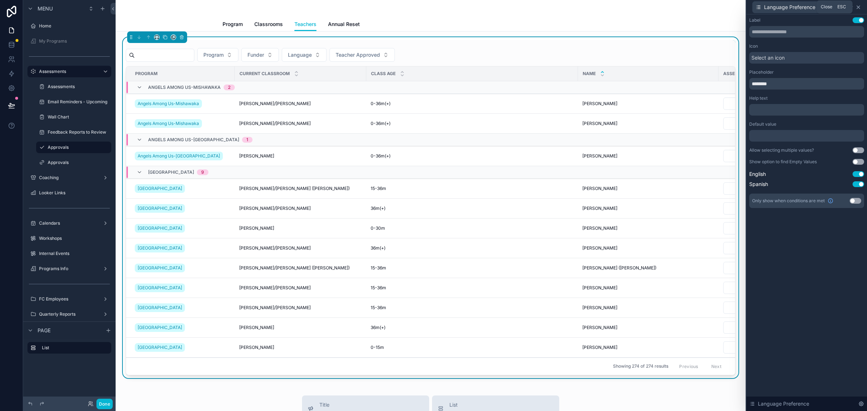
click at [859, 8] on icon at bounding box center [858, 7] width 3 height 3
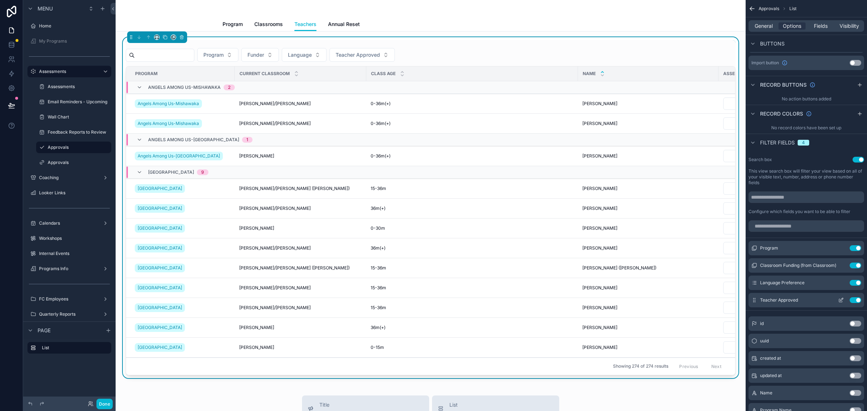
click at [843, 301] on icon "scrollable content" at bounding box center [841, 300] width 6 height 6
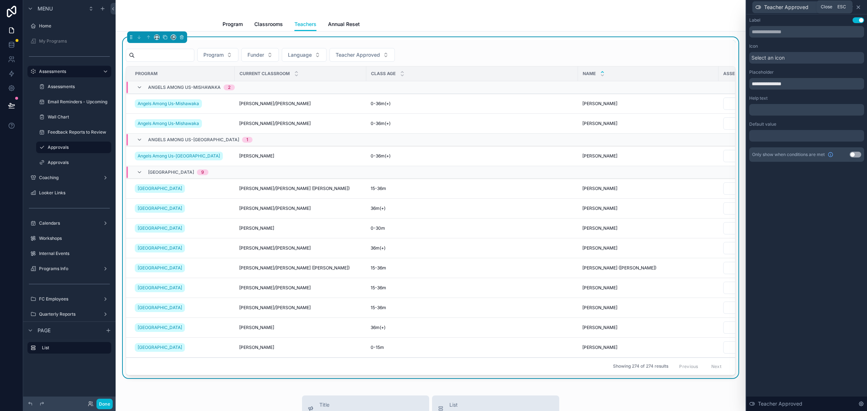
click at [859, 4] on icon at bounding box center [858, 7] width 6 height 6
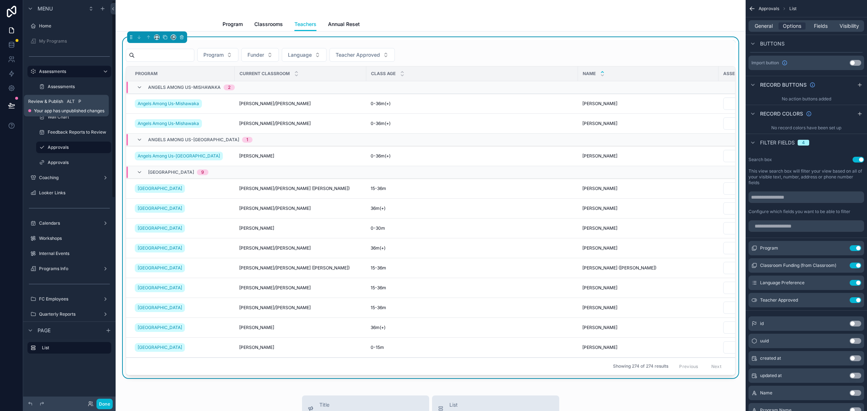
click at [12, 107] on icon at bounding box center [11, 105] width 7 height 7
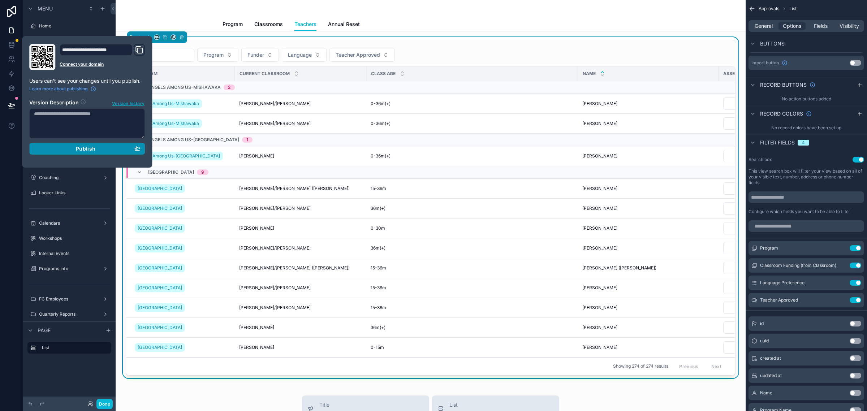
click at [96, 151] on div "Publish" at bounding box center [87, 149] width 106 height 7
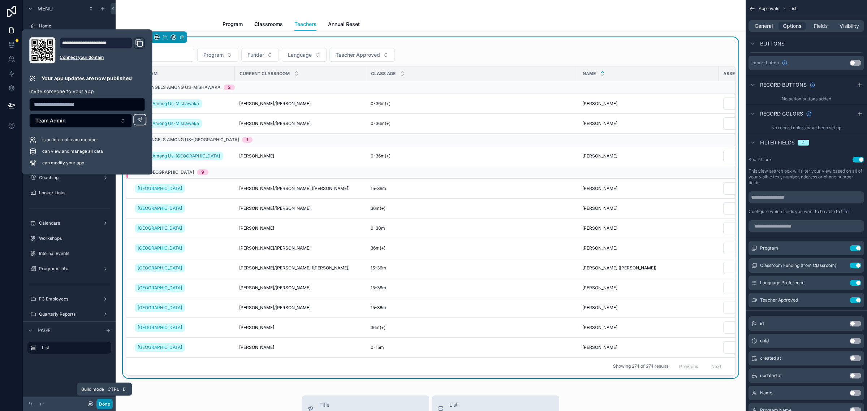
click at [107, 406] on button "Done" at bounding box center [104, 404] width 16 height 10
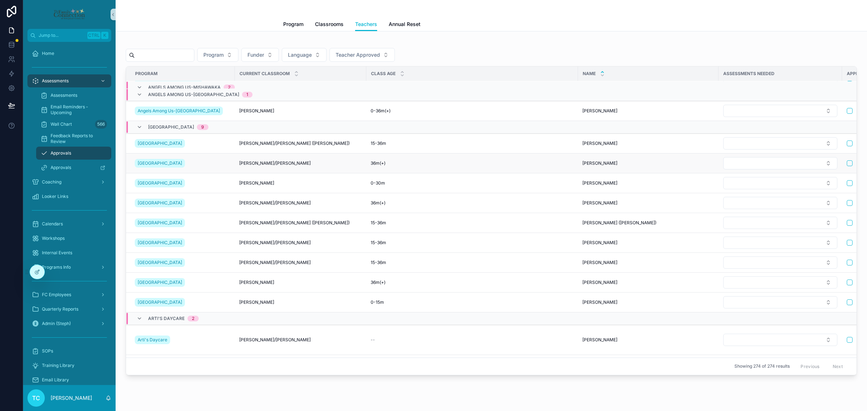
scroll to position [135, 0]
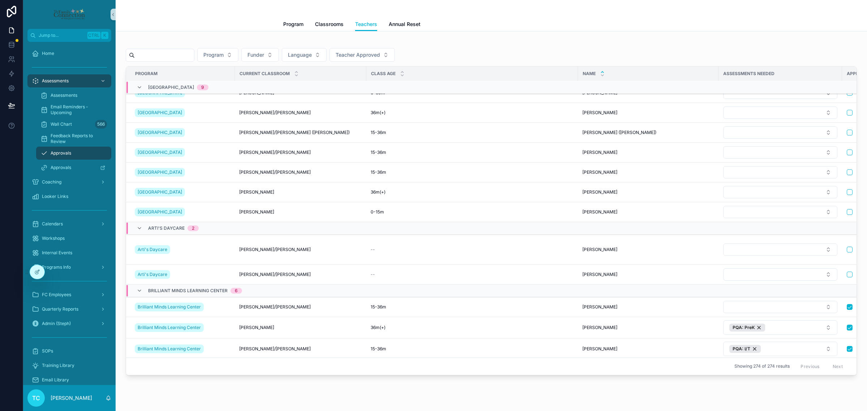
click at [183, 52] on input "scrollable content" at bounding box center [164, 55] width 59 height 10
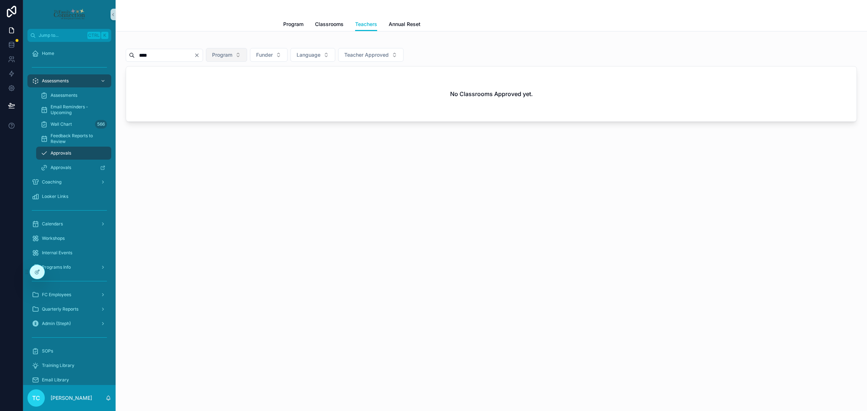
type input "****"
click at [232, 52] on span "Program" at bounding box center [222, 54] width 20 height 7
click at [200, 55] on icon "Clear" at bounding box center [197, 55] width 6 height 6
click at [224, 53] on span "Program" at bounding box center [213, 54] width 20 height 7
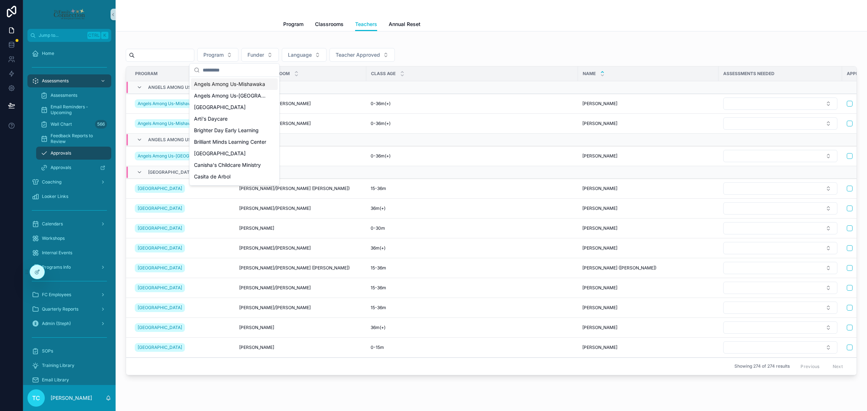
click at [230, 68] on input "scrollable content" at bounding box center [239, 70] width 72 height 13
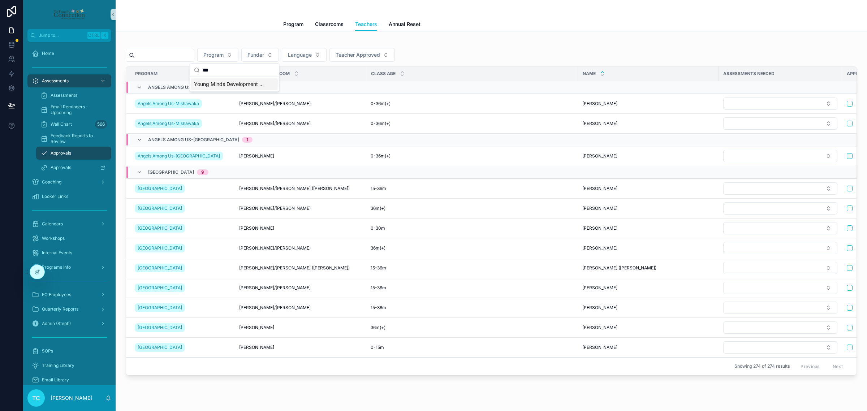
type input "***"
click at [233, 82] on span "Young Minds Development Center" at bounding box center [230, 84] width 72 height 7
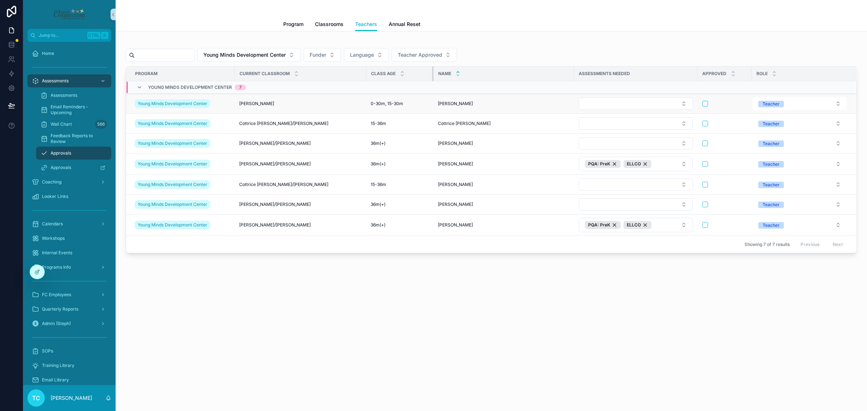
drag, startPoint x: 576, startPoint y: 72, endPoint x: 430, endPoint y: 113, distance: 151.7
click at [430, 113] on table "Program Current Classroom Class Age Name Assessments Needed Approved Role Young…" at bounding box center [491, 150] width 730 height 169
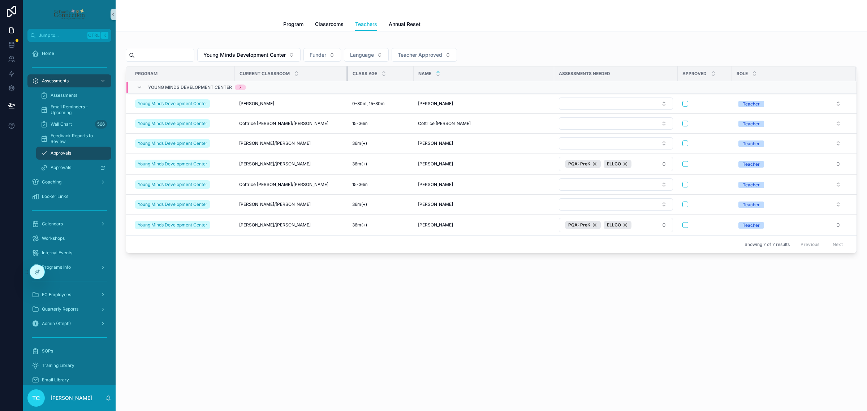
drag, startPoint x: 365, startPoint y: 77, endPoint x: 347, endPoint y: 86, distance: 20.4
click at [347, 86] on table "Program Current Classroom Class Age Name Assessments Needed Approved Role Young…" at bounding box center [491, 150] width 730 height 169
click at [685, 102] on button "scrollable content" at bounding box center [685, 104] width 6 height 6
click at [682, 123] on form "scrollable content" at bounding box center [705, 123] width 46 height 7
click at [686, 123] on button "scrollable content" at bounding box center [685, 124] width 6 height 6
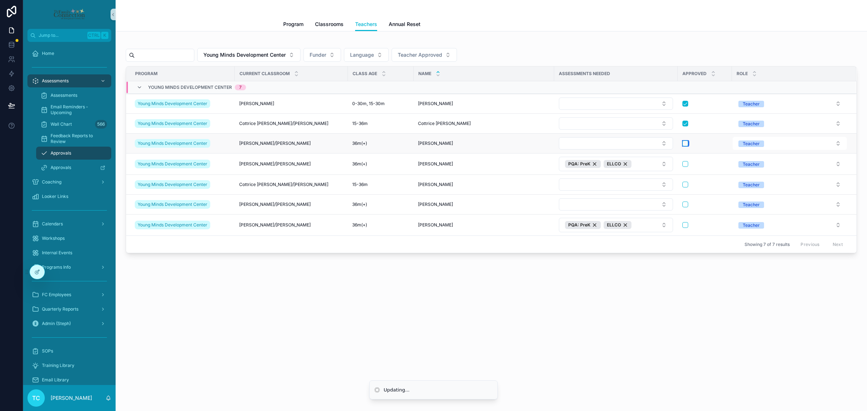
click at [686, 143] on button "scrollable content" at bounding box center [685, 144] width 6 height 6
click at [685, 165] on button "scrollable content" at bounding box center [685, 164] width 6 height 6
click at [684, 185] on button "scrollable content" at bounding box center [685, 185] width 6 height 6
click at [686, 207] on button "scrollable content" at bounding box center [685, 205] width 6 height 6
click at [687, 226] on button "scrollable content" at bounding box center [685, 225] width 6 height 6
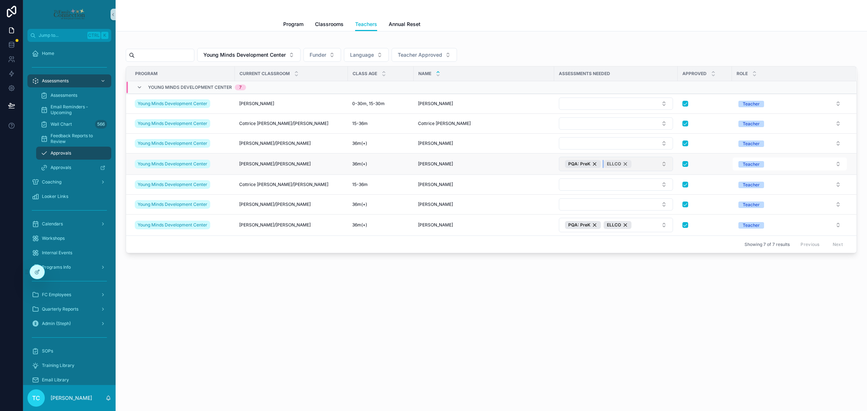
click at [625, 165] on div "ELLCO" at bounding box center [618, 164] width 28 height 8
click at [625, 226] on div "ELLCO" at bounding box center [618, 225] width 28 height 8
click at [497, 244] on div "Showing 7 of 7 results Previous Next" at bounding box center [491, 243] width 730 height 17
click at [588, 105] on button "Select Button" at bounding box center [616, 104] width 114 height 12
click at [600, 151] on div "PQA: I/T" at bounding box center [616, 156] width 111 height 12
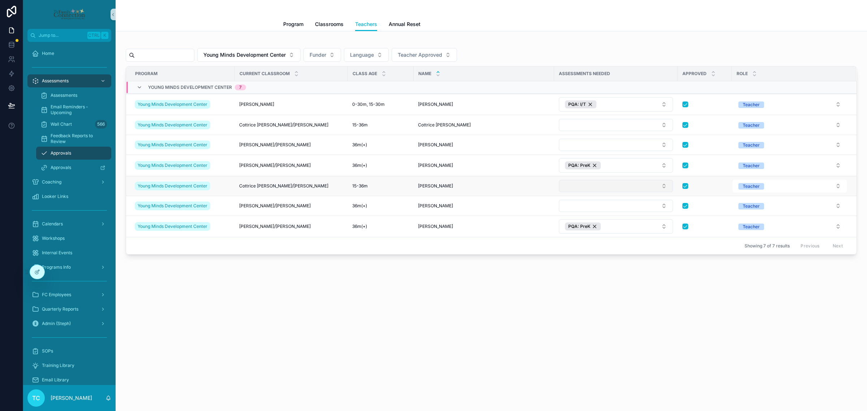
click at [596, 189] on button "Select Button" at bounding box center [616, 186] width 114 height 12
click at [606, 239] on div "PQA: I/T" at bounding box center [616, 240] width 111 height 12
click at [597, 142] on button "Select Button" at bounding box center [616, 145] width 114 height 12
click at [613, 214] on div "PQA: PreK" at bounding box center [616, 210] width 111 height 12
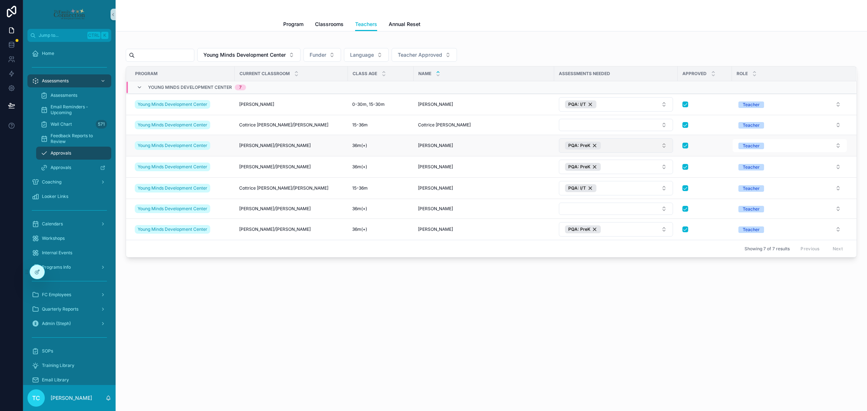
click at [635, 148] on button "PQA: PreK" at bounding box center [616, 145] width 114 height 14
click at [619, 186] on div "ELLCO" at bounding box center [616, 189] width 111 height 12
click at [259, 57] on span "Young Minds Development Center" at bounding box center [244, 54] width 82 height 7
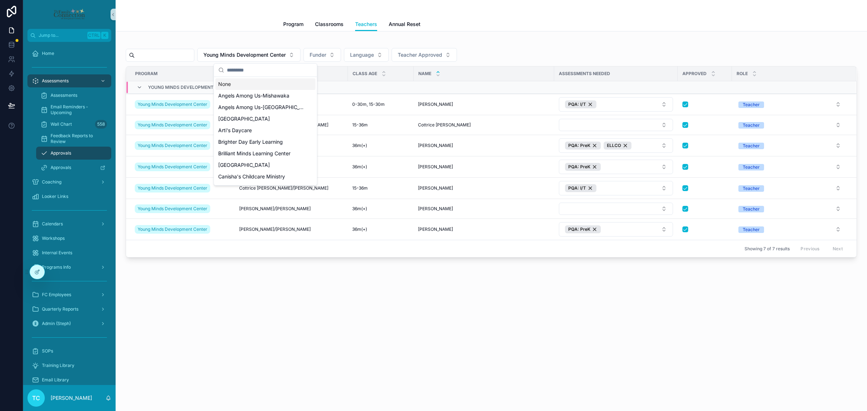
click at [259, 72] on input "scrollable content" at bounding box center [270, 70] width 86 height 13
type input "****"
click at [263, 82] on span "Brilliant Minds Learning Center" at bounding box center [254, 84] width 72 height 7
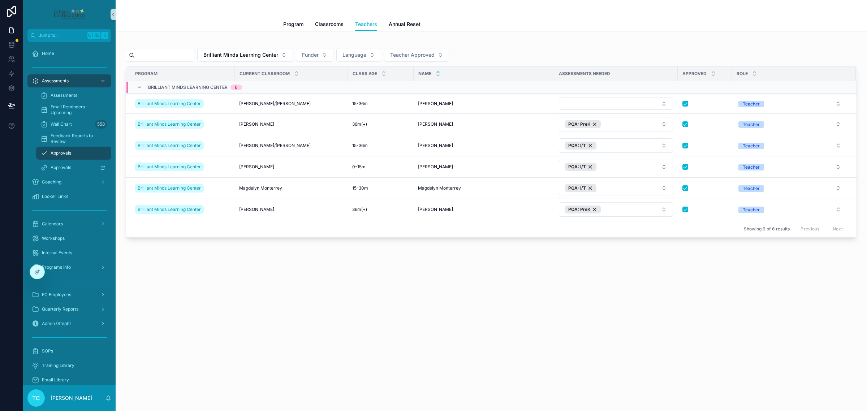
click at [264, 298] on div "Teachers Program Classrooms Teachers Annual Reset Brilliant Minds Learning Cent…" at bounding box center [491, 149] width 751 height 298
click at [263, 29] on div "Program Classrooms Teachers Annual Reset" at bounding box center [491, 24] width 743 height 14
click at [291, 24] on span "Program" at bounding box center [293, 24] width 20 height 7
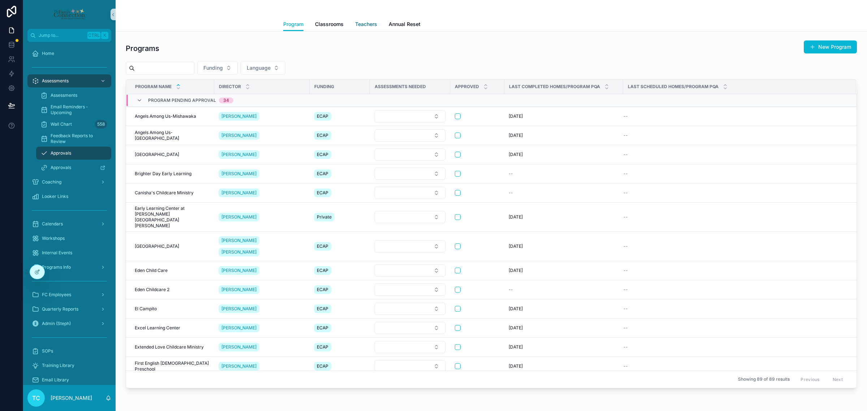
click at [358, 24] on span "Teachers" at bounding box center [366, 24] width 22 height 7
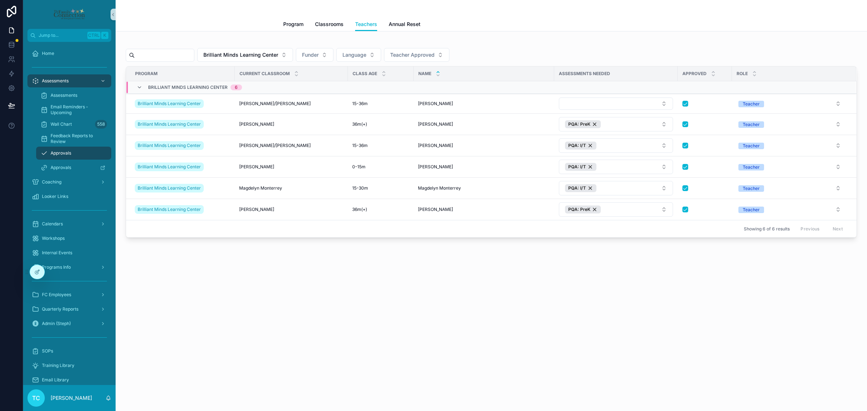
click at [381, 327] on div "Teachers Program Classrooms Teachers Annual Reset Brilliant Minds Learning Cent…" at bounding box center [491, 205] width 751 height 411
click at [514, 47] on div "Brilliant Minds Learning Center Funder Language Teacher Approved Program Curren…" at bounding box center [491, 139] width 731 height 198
click at [286, 23] on span "Program" at bounding box center [293, 24] width 20 height 7
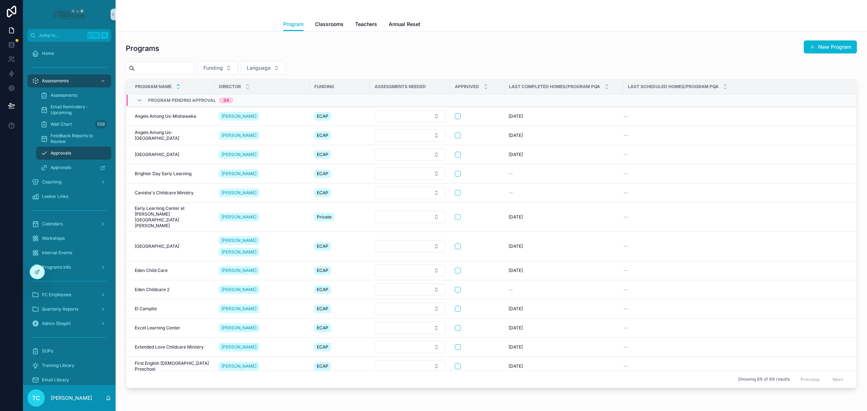
click at [375, 40] on div "Programs New Program" at bounding box center [491, 48] width 731 height 17
click at [194, 68] on input "scrollable content" at bounding box center [164, 68] width 59 height 10
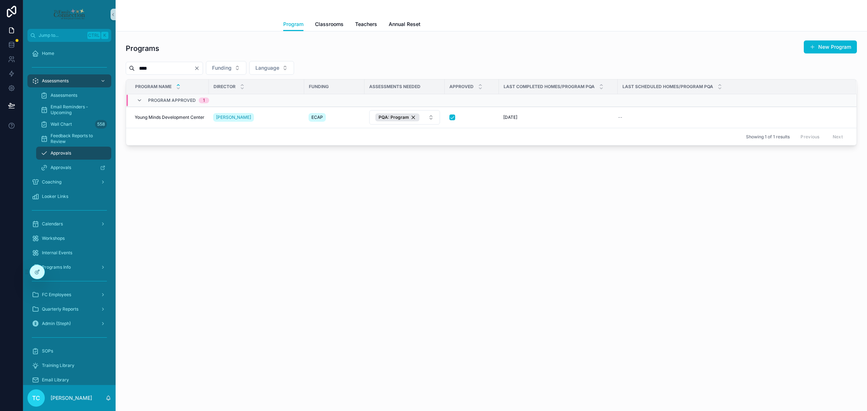
click at [163, 65] on input "****" at bounding box center [164, 68] width 59 height 10
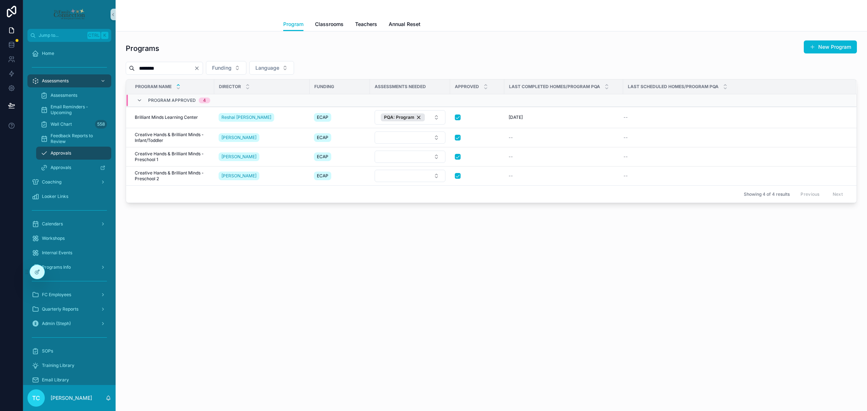
type input "********"
click at [432, 280] on div "Program Program Classrooms Teachers Annual Reset Programs New Program ******** …" at bounding box center [491, 205] width 751 height 411
click at [200, 67] on icon "Clear" at bounding box center [197, 68] width 6 height 6
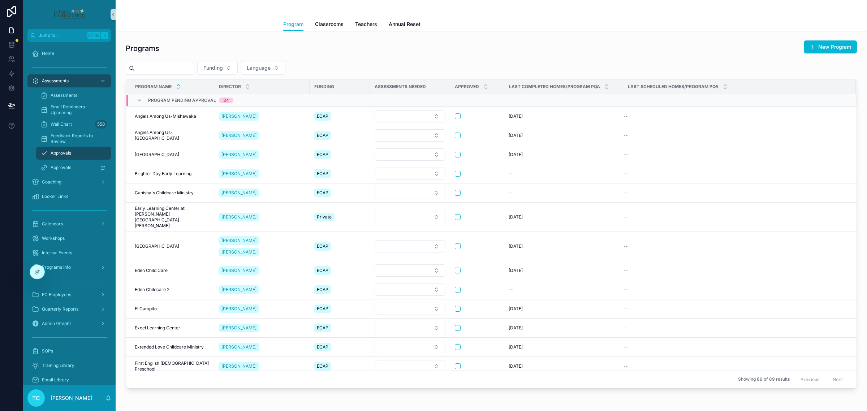
click at [389, 52] on div "Programs New Program" at bounding box center [491, 48] width 731 height 17
click at [62, 92] on span "Assessments" at bounding box center [64, 95] width 27 height 6
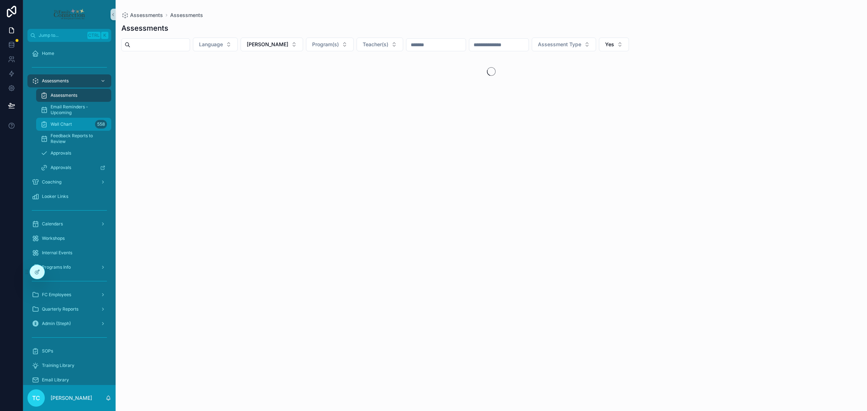
click at [75, 121] on div "Wall Chart 558" at bounding box center [73, 124] width 66 height 12
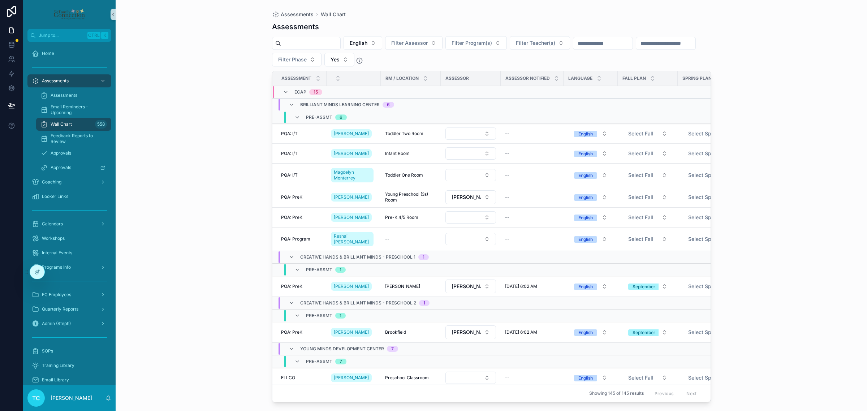
click at [164, 125] on div "Assessments Wall Chart Assessments English Filter Assessor Filter Program(s) Fi…" at bounding box center [491, 205] width 751 height 411
click at [751, 254] on div "Assessments Wall Chart Assessments English Filter Assessor Filter Program(s) Fi…" at bounding box center [491, 205] width 751 height 411
click at [652, 132] on span "Select Fall" at bounding box center [640, 133] width 25 height 7
click at [766, 183] on div "Assessments Wall Chart Assessments English Filter Assessor Filter Program(s) Fi…" at bounding box center [491, 205] width 751 height 411
click at [428, 40] on span "Filter Assessor" at bounding box center [409, 42] width 36 height 7
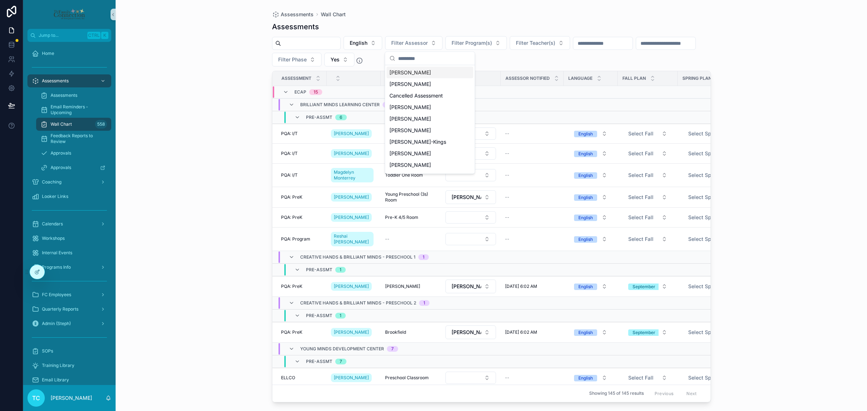
click at [488, 57] on div "English Filter Assessor Filter Program(s) Filter Teacher(s) Filter Phase Yes" at bounding box center [491, 51] width 439 height 30
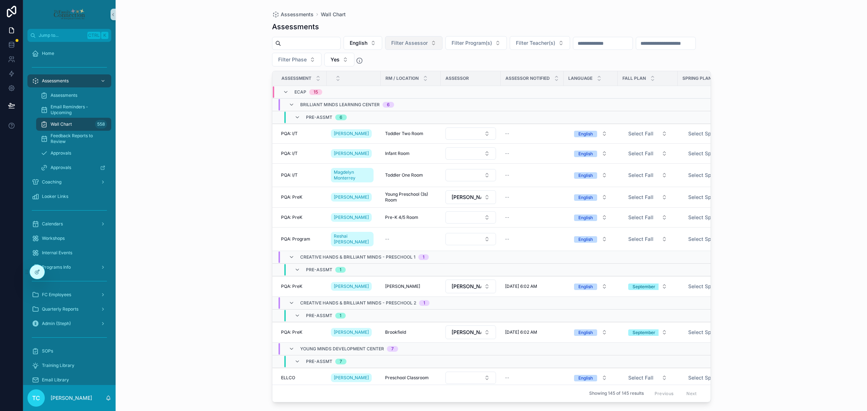
click at [442, 46] on button "Filter Assessor" at bounding box center [413, 43] width 57 height 14
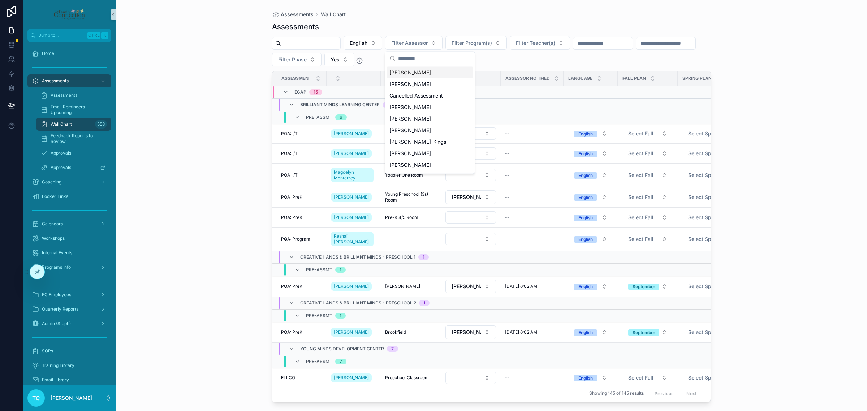
click at [496, 57] on div "English Filter Assessor Filter Program(s) Filter Teacher(s) Filter Phase Yes" at bounding box center [491, 51] width 439 height 30
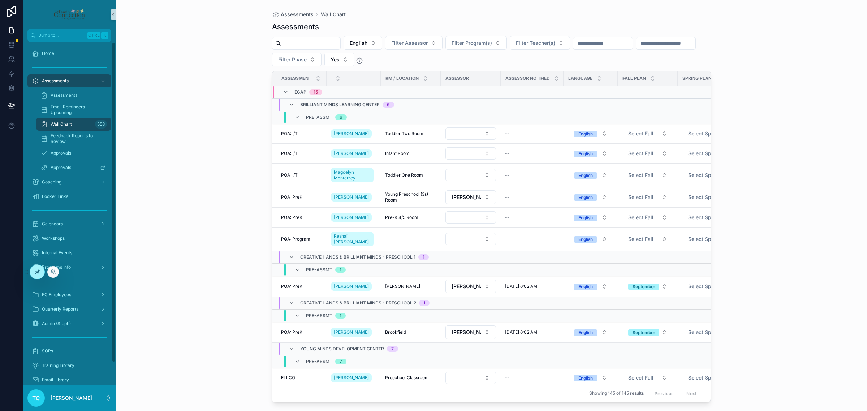
click at [33, 273] on div at bounding box center [37, 272] width 14 height 14
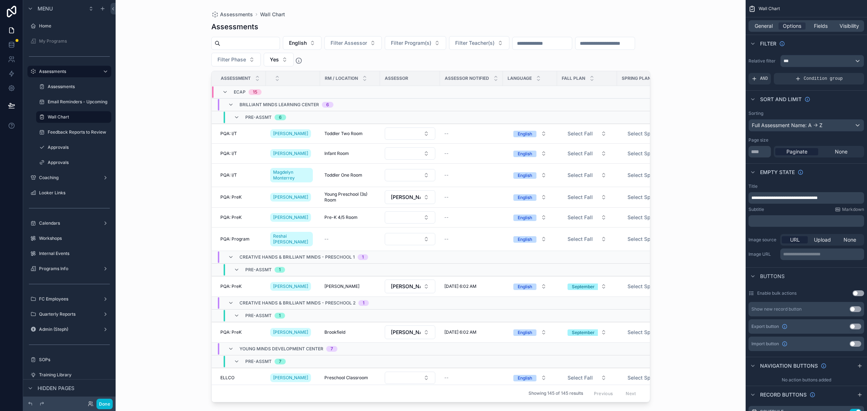
click at [692, 187] on div "Assessments Wall Chart Assessments English Filter Assessor Filter Program(s) Fi…" at bounding box center [431, 205] width 630 height 411
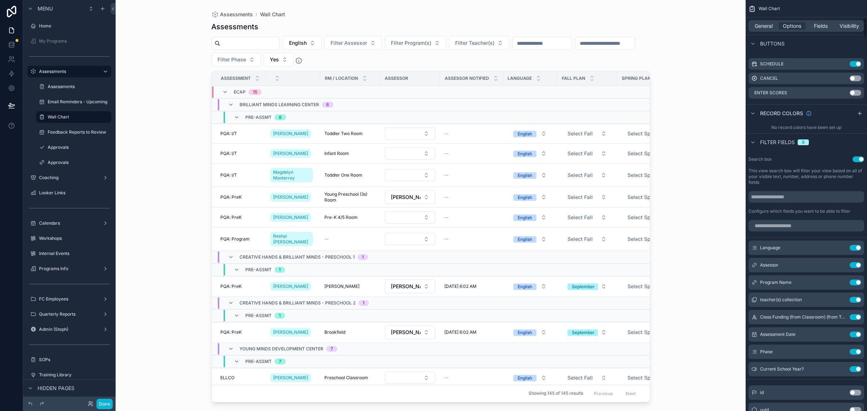
scroll to position [361, 0]
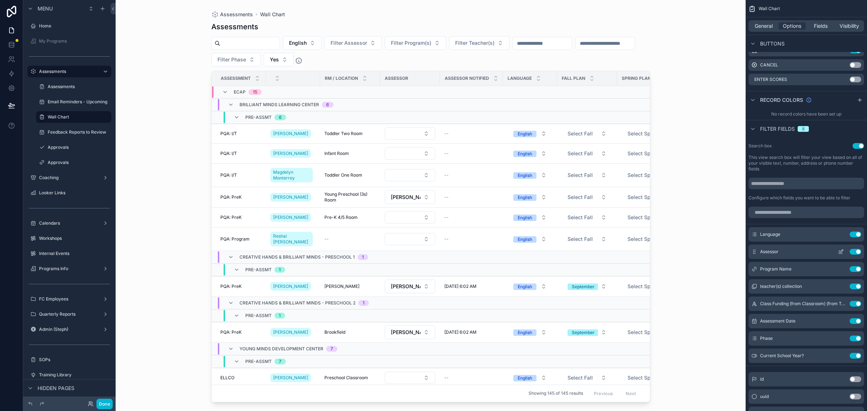
click at [839, 253] on icon "scrollable content" at bounding box center [841, 252] width 6 height 6
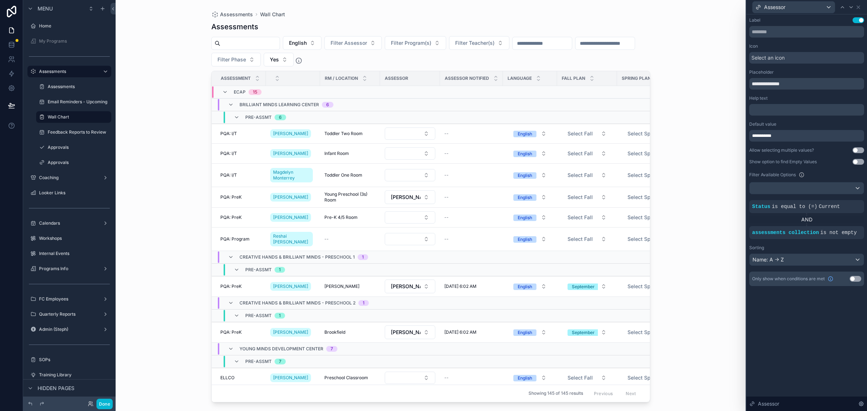
click at [862, 148] on button "Use setting" at bounding box center [858, 150] width 12 height 6
click at [859, 148] on button "Use setting" at bounding box center [858, 150] width 12 height 6
click at [855, 147] on button "Use setting" at bounding box center [858, 150] width 12 height 6
click at [855, 154] on div "**********" at bounding box center [806, 151] width 115 height 269
click at [855, 149] on button "Use setting" at bounding box center [858, 150] width 12 height 6
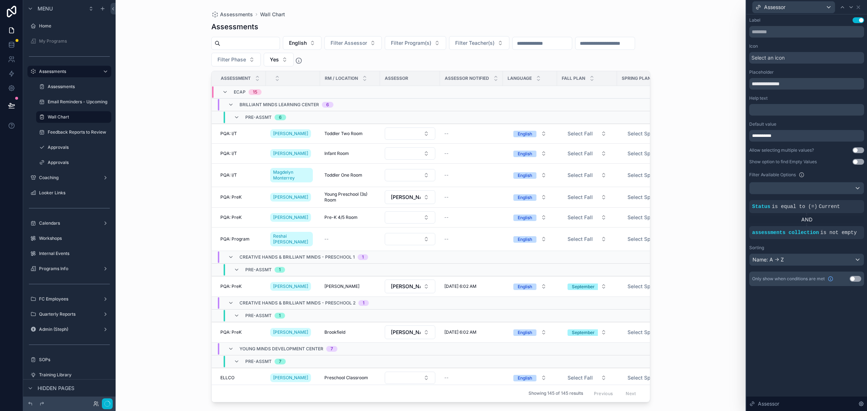
click at [855, 149] on button "Use setting" at bounding box center [858, 150] width 12 height 6
click at [859, 161] on button "Use setting" at bounding box center [858, 162] width 12 height 6
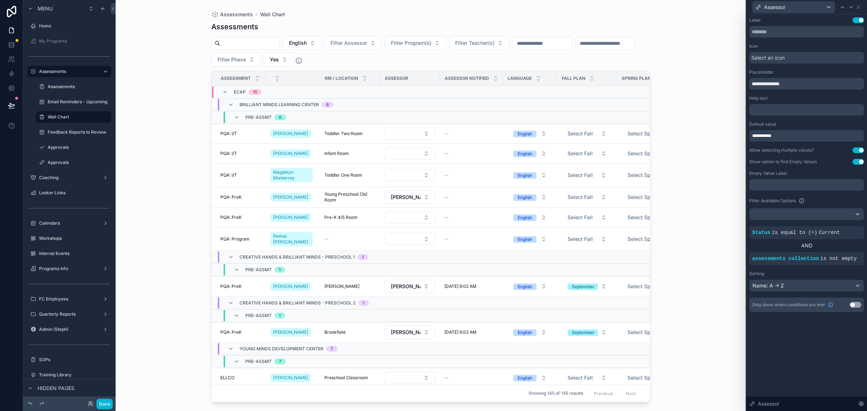
click at [859, 161] on button "Use setting" at bounding box center [858, 162] width 12 height 6
click at [861, 161] on button "Use setting" at bounding box center [858, 162] width 12 height 6
click at [378, 42] on div "scrollable content" at bounding box center [431, 201] width 462 height 402
click at [367, 42] on span "Filter Assessor" at bounding box center [348, 42] width 36 height 7
click at [382, 42] on button "Filter Assessor" at bounding box center [352, 43] width 57 height 14
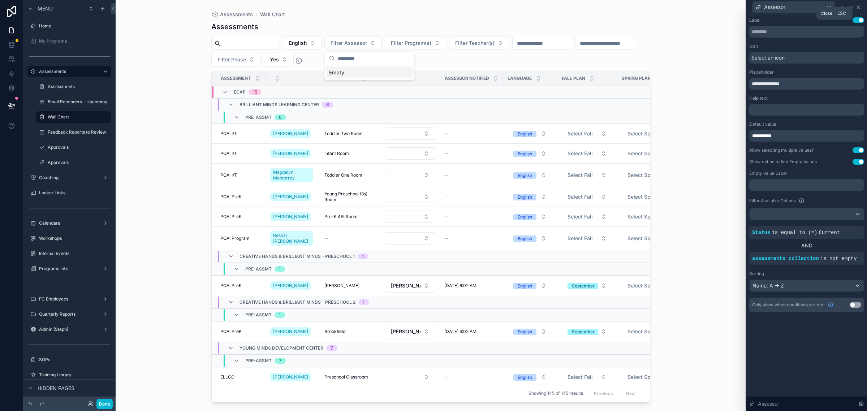
click at [858, 5] on icon at bounding box center [858, 7] width 6 height 6
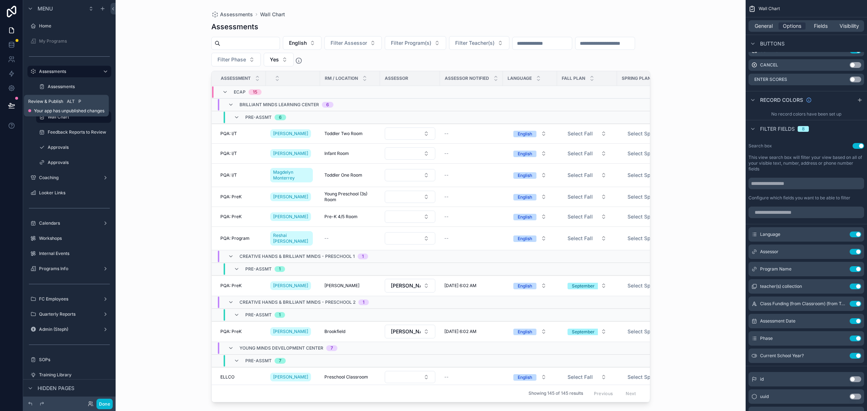
click at [13, 102] on icon at bounding box center [11, 105] width 7 height 7
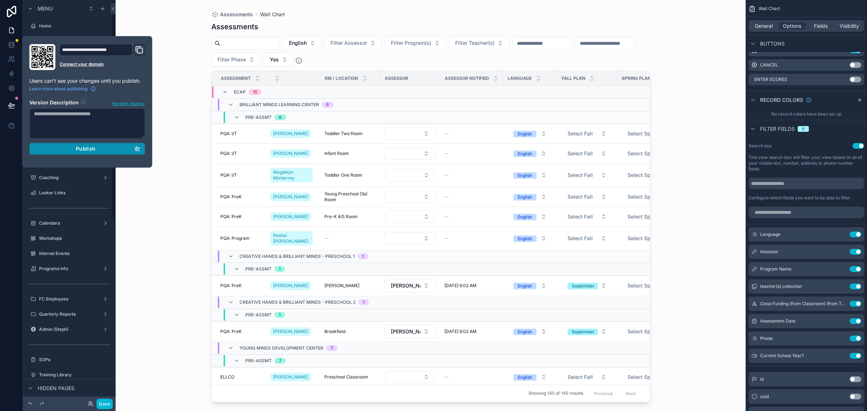
click at [86, 147] on span "Publish" at bounding box center [86, 149] width 20 height 7
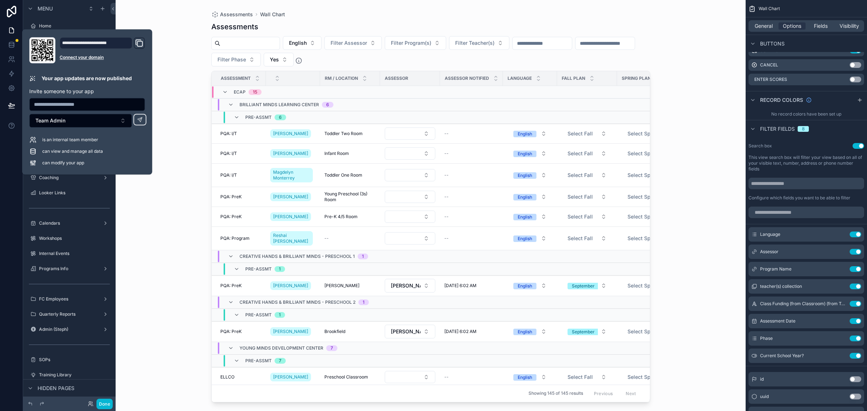
click at [183, 183] on div "Assessments Wall Chart Assessments English Filter Assessor Filter Program(s) Fi…" at bounding box center [431, 205] width 630 height 411
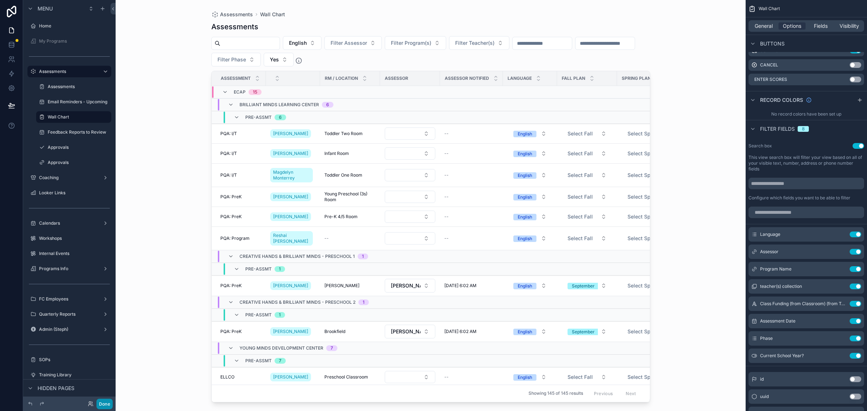
click at [101, 405] on button "Done" at bounding box center [104, 404] width 16 height 10
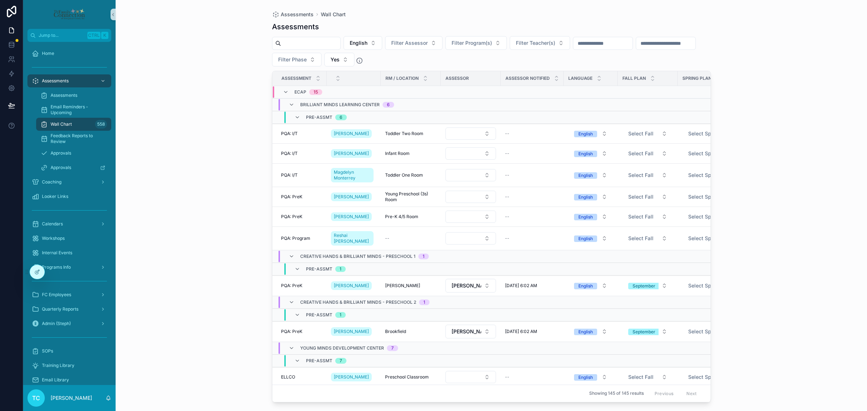
click at [179, 325] on div "Assessments Wall Chart Assessments English Filter Assessor Filter Program(s) Fi…" at bounding box center [491, 205] width 751 height 411
click at [442, 47] on button "Filter Assessor" at bounding box center [413, 43] width 57 height 14
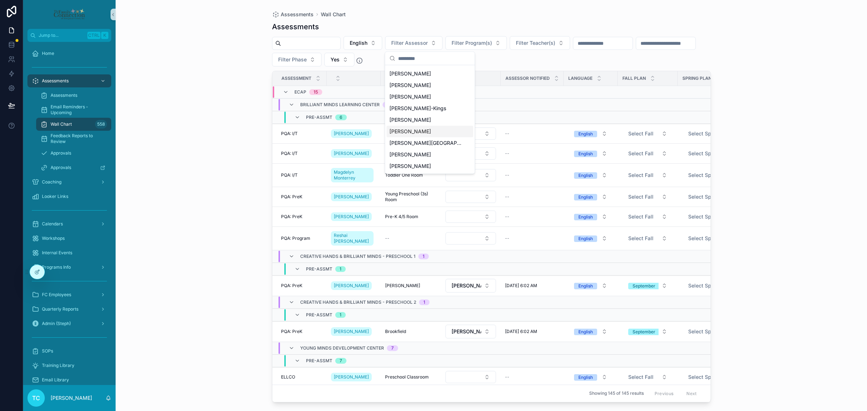
scroll to position [114, 0]
click at [237, 223] on div "Assessments Wall Chart Assessments English Filter Assessor Filter Program(s) Fi…" at bounding box center [491, 205] width 751 height 411
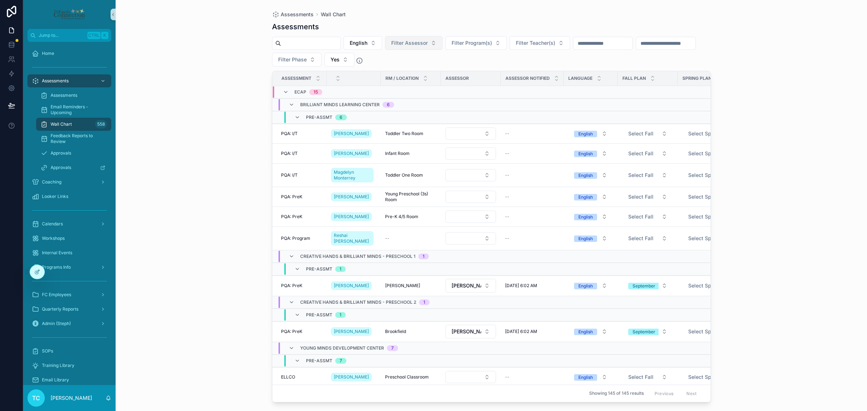
click at [442, 37] on button "Filter Assessor" at bounding box center [413, 43] width 57 height 14
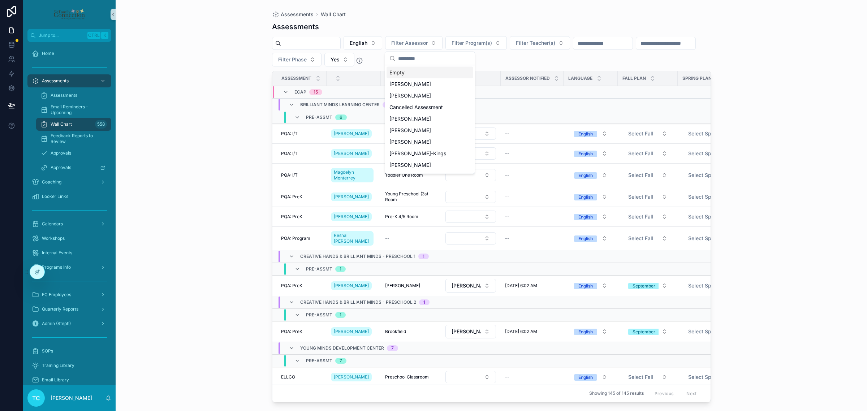
click at [436, 12] on div "Assessments Wall Chart" at bounding box center [491, 15] width 439 height 6
click at [454, 14] on div "Assessments Wall Chart" at bounding box center [491, 15] width 439 height 6
click at [779, 165] on div "Assessments Wall Chart Assessments English Filter Assessor Filter Program(s) Fi…" at bounding box center [491, 205] width 751 height 411
click at [177, 94] on div "Assessments Wall Chart Assessments English Filter Assessor Filter Program(s) Fi…" at bounding box center [491, 205] width 751 height 411
click at [464, 58] on div "English Filter Assessor Filter Program(s) Filter Teacher(s) Filter Phase Yes" at bounding box center [491, 51] width 439 height 30
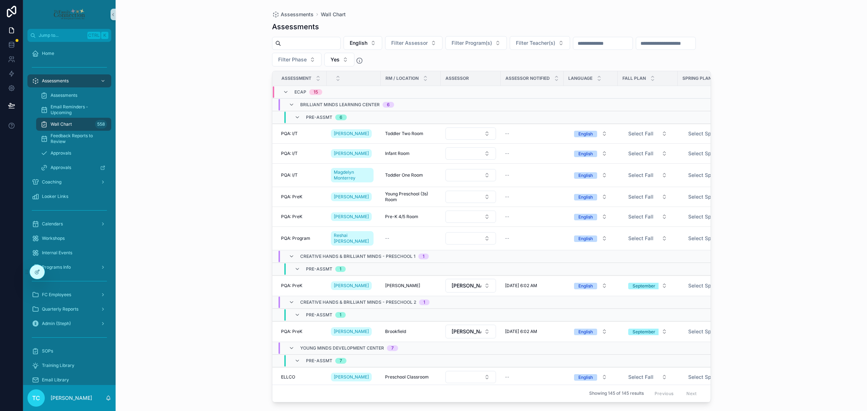
click at [476, 58] on div "English Filter Assessor Filter Program(s) Filter Teacher(s) Filter Phase Yes" at bounding box center [491, 51] width 439 height 30
click at [151, 149] on div "Assessments Wall Chart Assessments English Filter Assessor Filter Program(s) Fi…" at bounding box center [491, 205] width 751 height 411
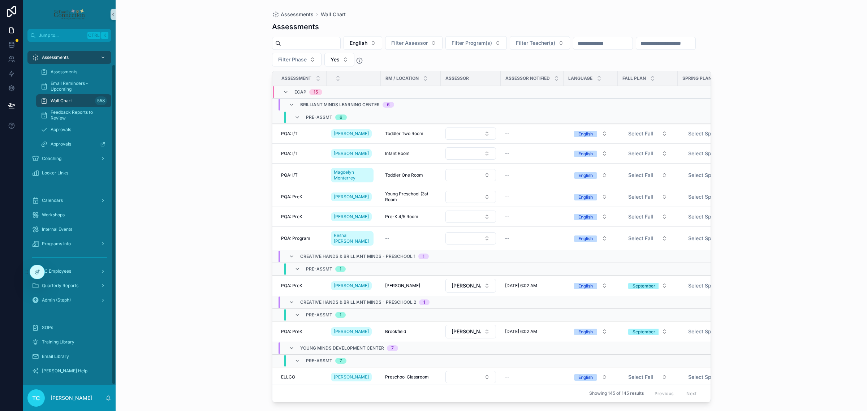
scroll to position [24, 0]
click at [811, 132] on div "Assessments Wall Chart Assessments English Filter Assessor Filter Program(s) Fi…" at bounding box center [491, 205] width 751 height 411
